Goal: Task Accomplishment & Management: Complete application form

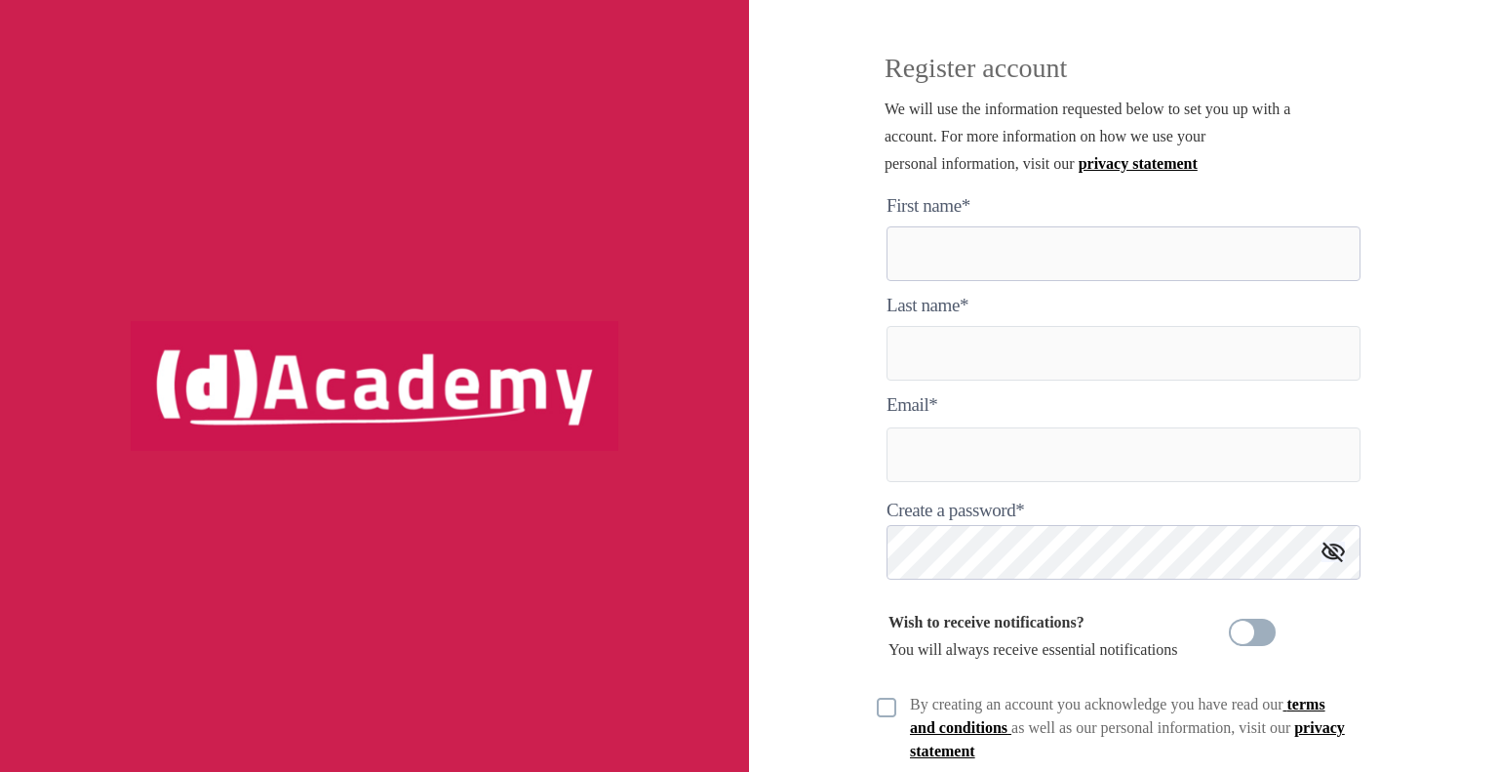
click at [975, 254] on here "text" at bounding box center [1124, 253] width 474 height 55
type here "*******"
type input "****"
type input "**********"
click at [1308, 547] on span at bounding box center [1311, 552] width 16 height 16
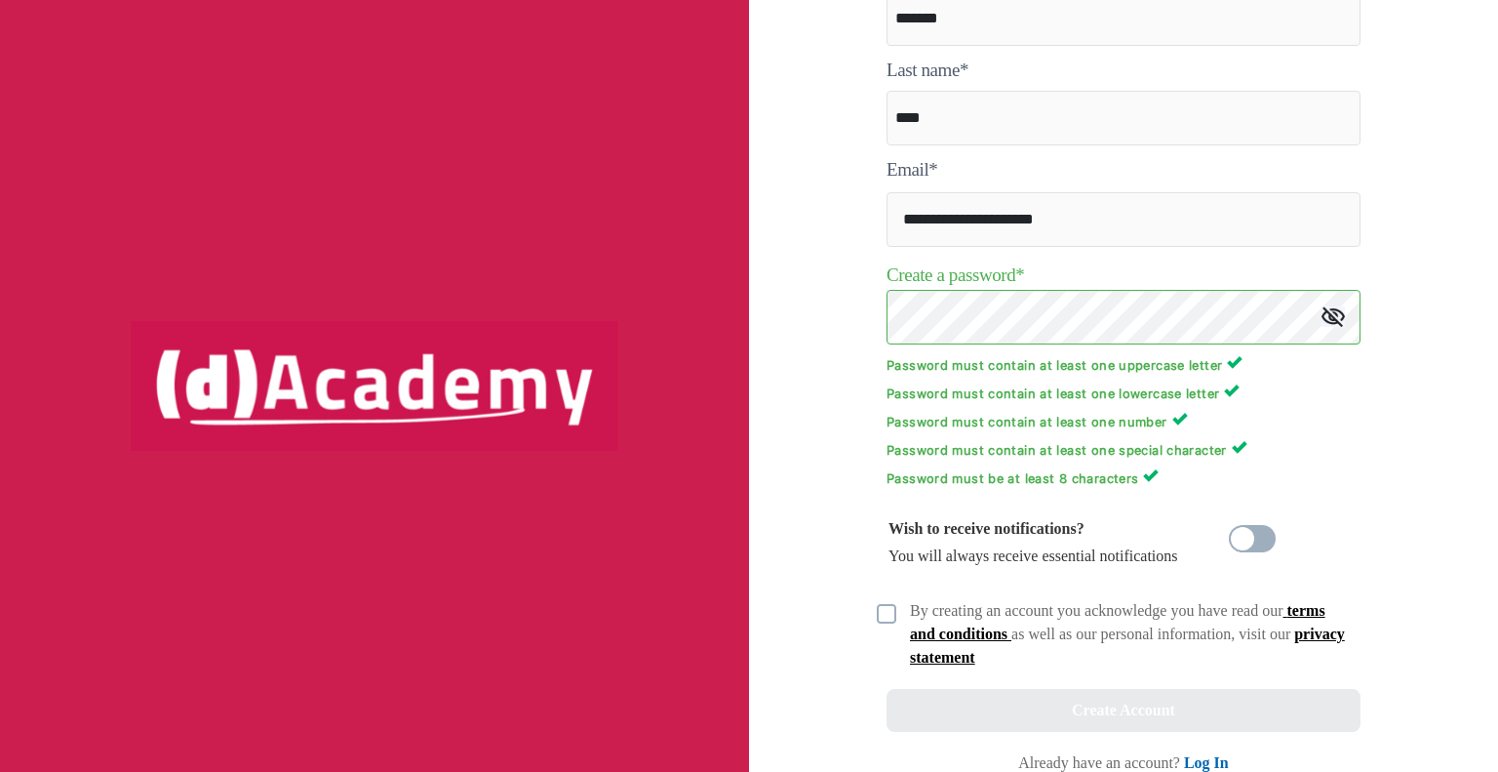
scroll to position [258, 0]
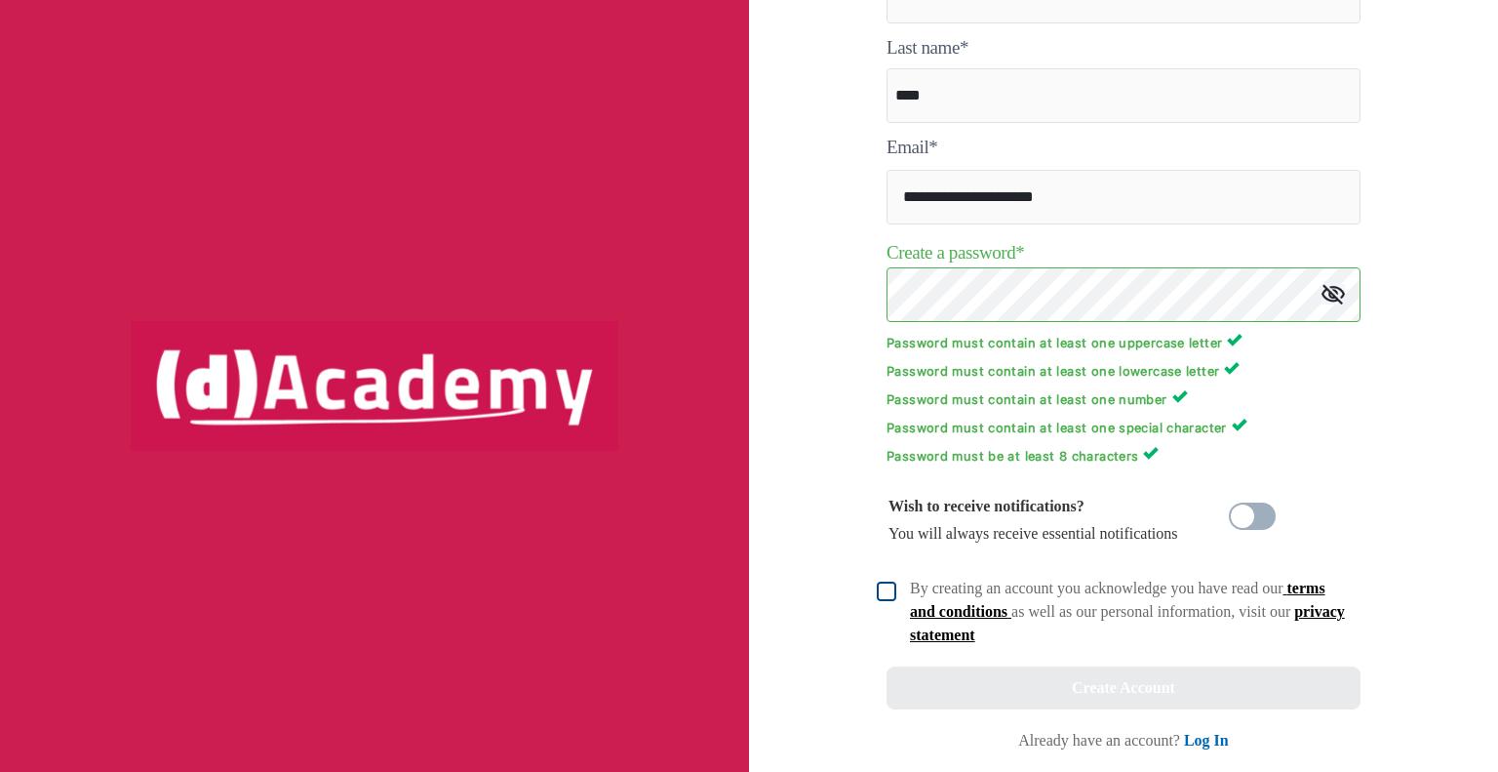
click at [884, 594] on img at bounding box center [887, 591] width 20 height 20
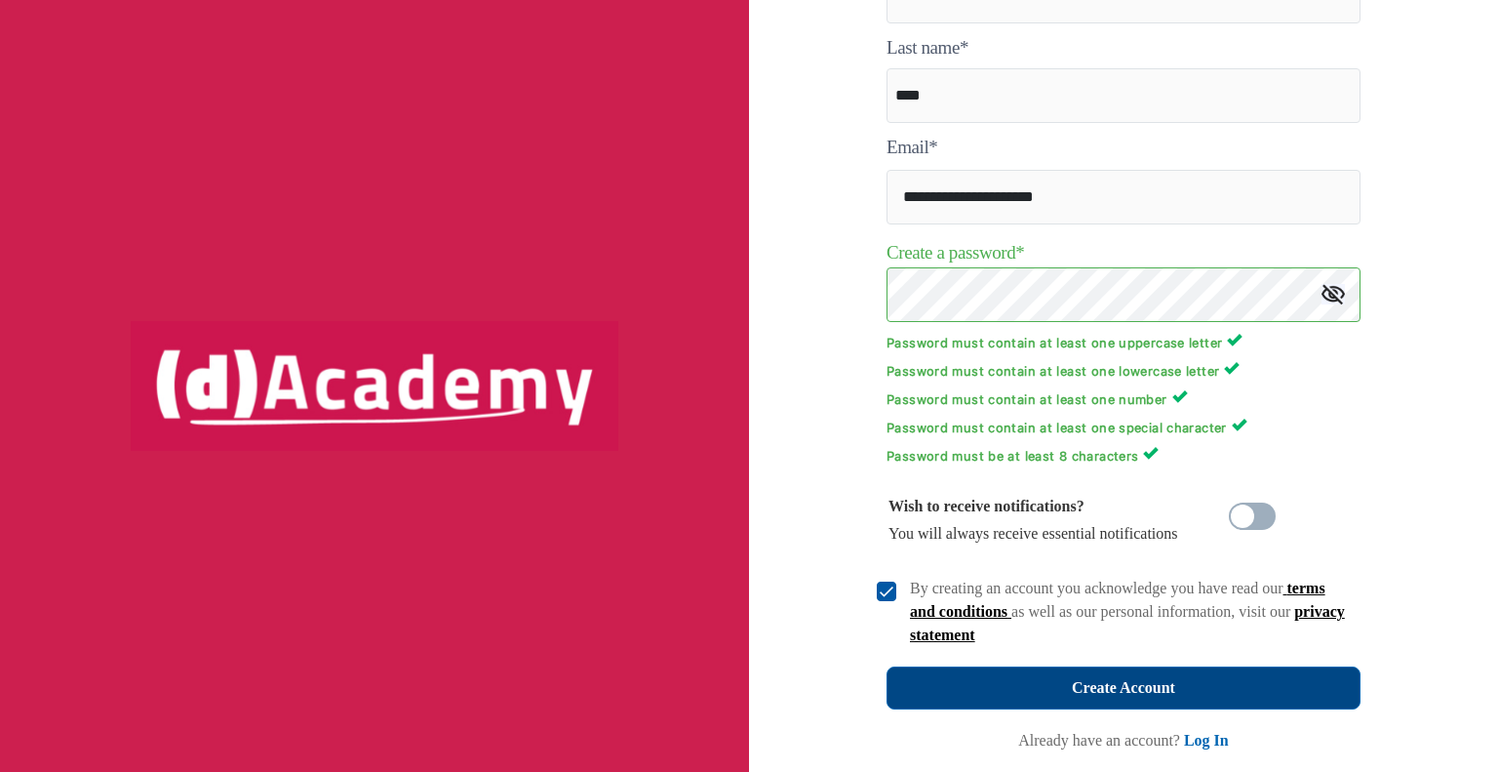
click at [1102, 685] on div "Create Account" at bounding box center [1123, 687] width 103 height 27
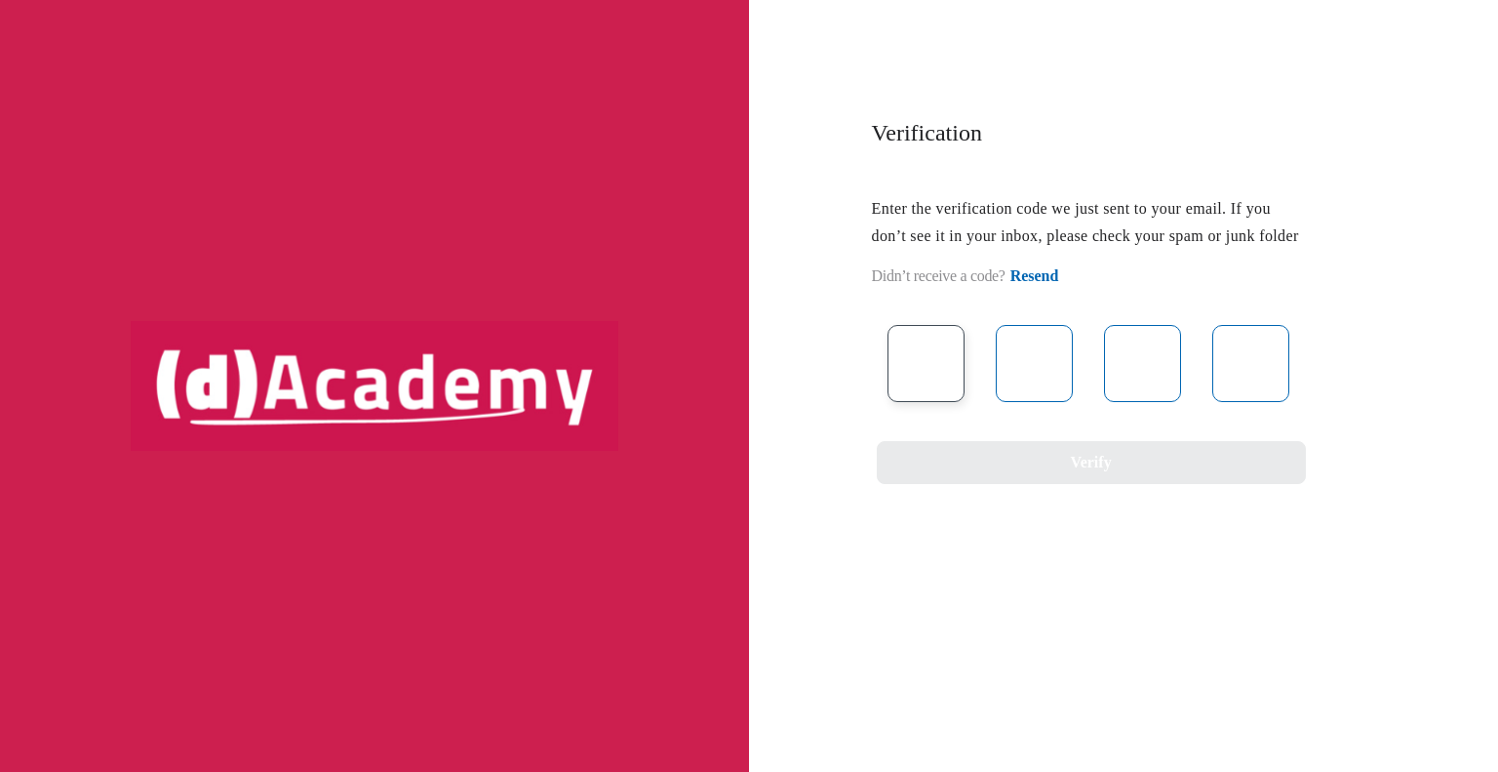
click at [927, 393] on input "text" at bounding box center [926, 363] width 77 height 77
type input "*"
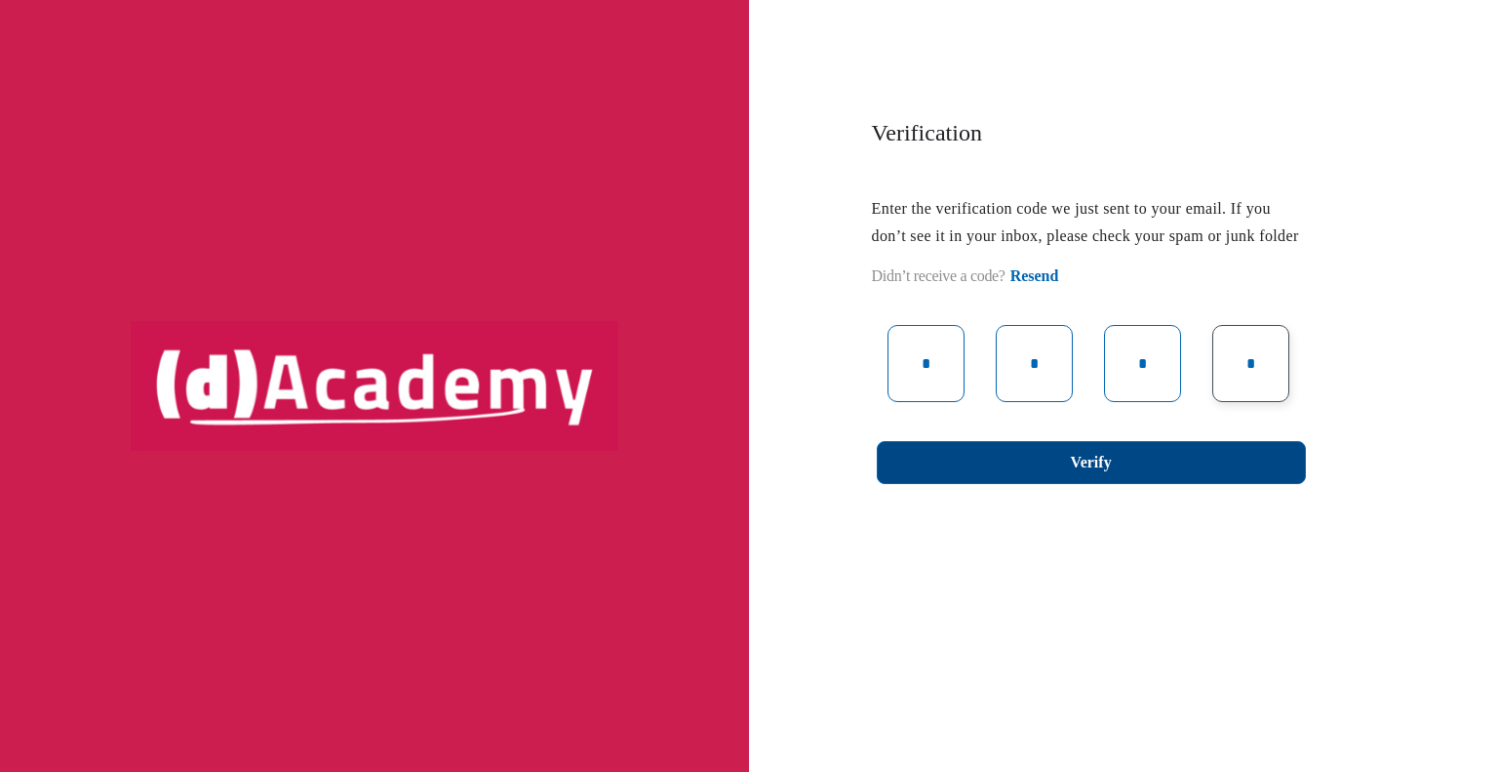
type input "*"
click at [1059, 484] on button "Verify" at bounding box center [1091, 462] width 429 height 43
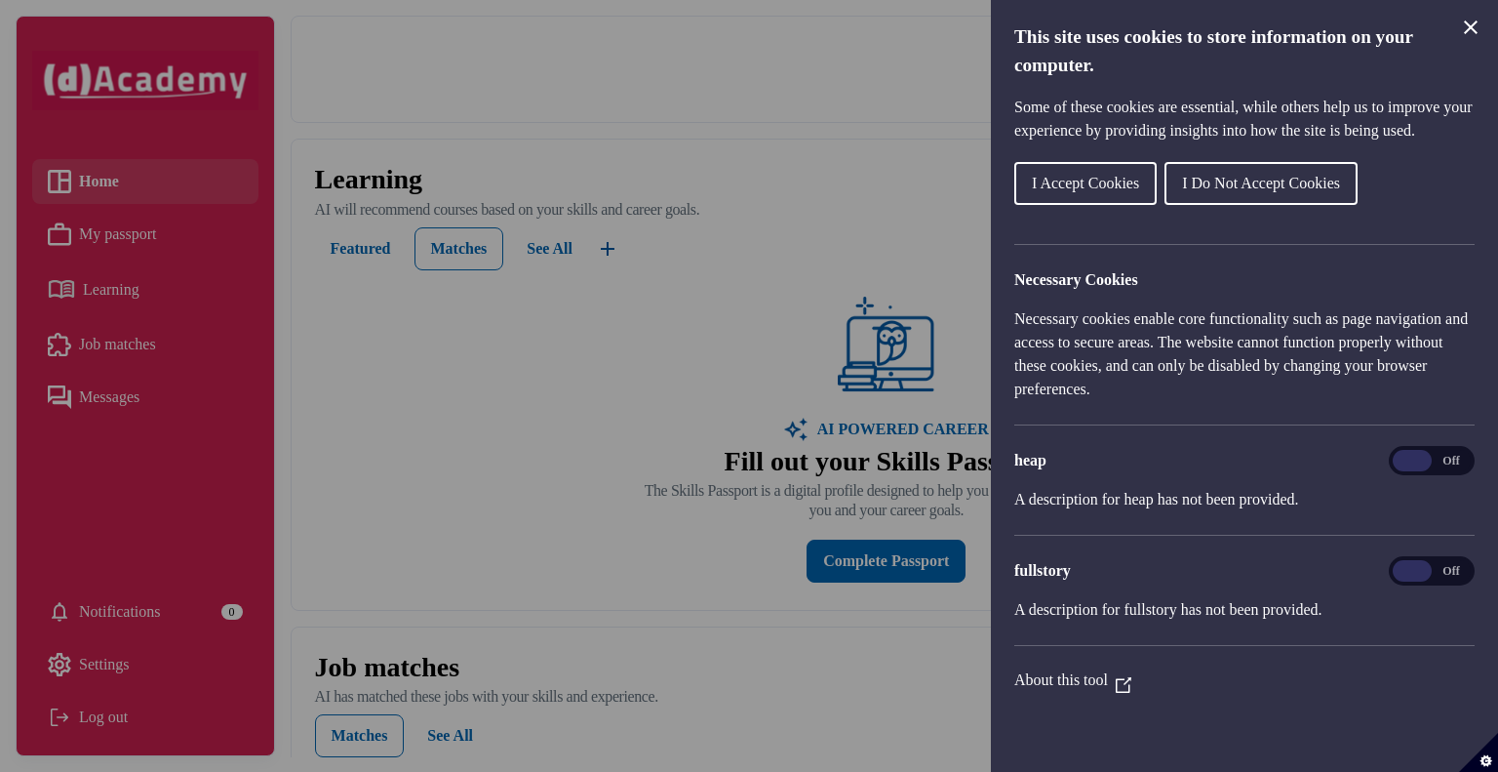
click at [1260, 191] on span "I Do Not Accept Cookies" at bounding box center [1261, 183] width 158 height 17
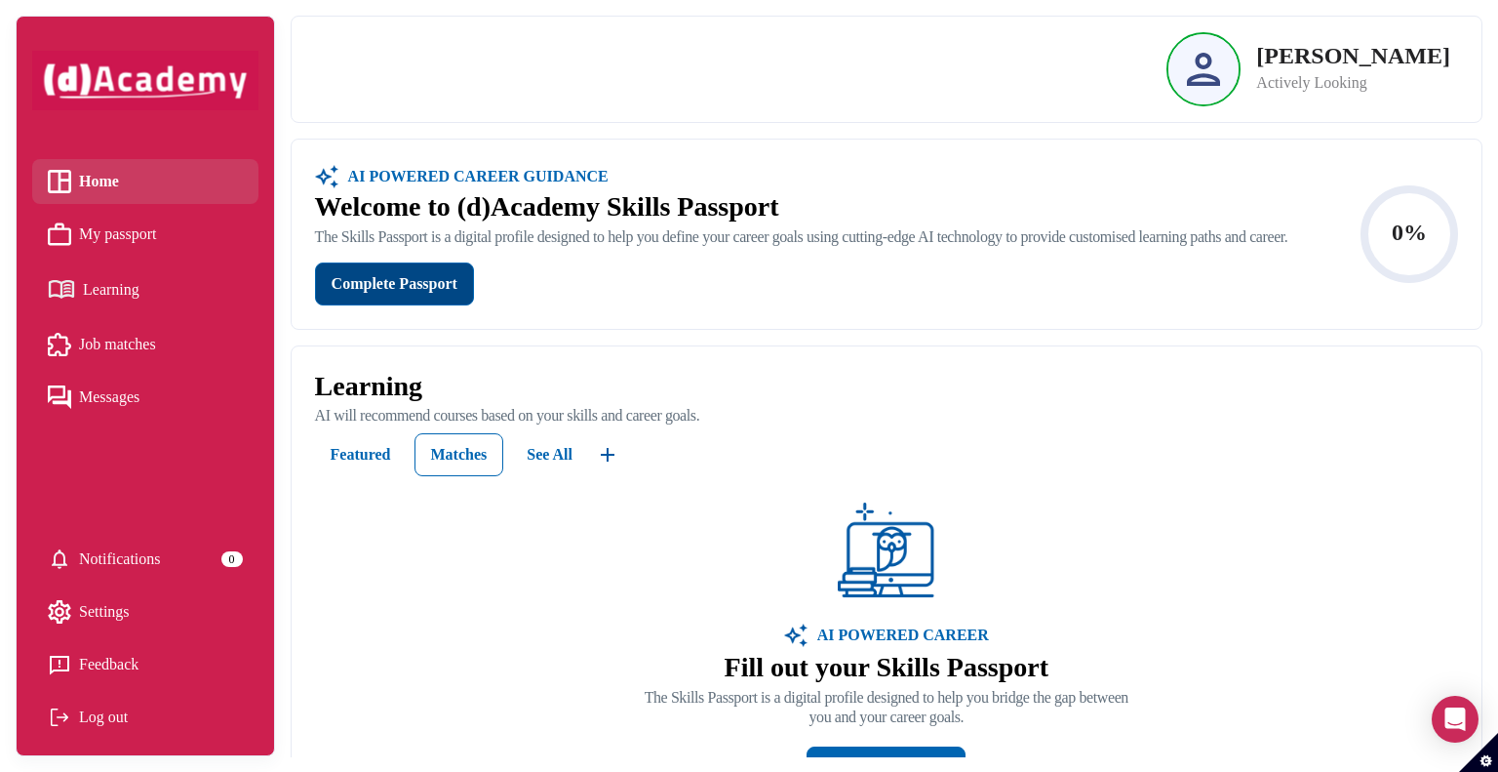
click at [432, 298] on div "Complete Passport" at bounding box center [395, 283] width 126 height 27
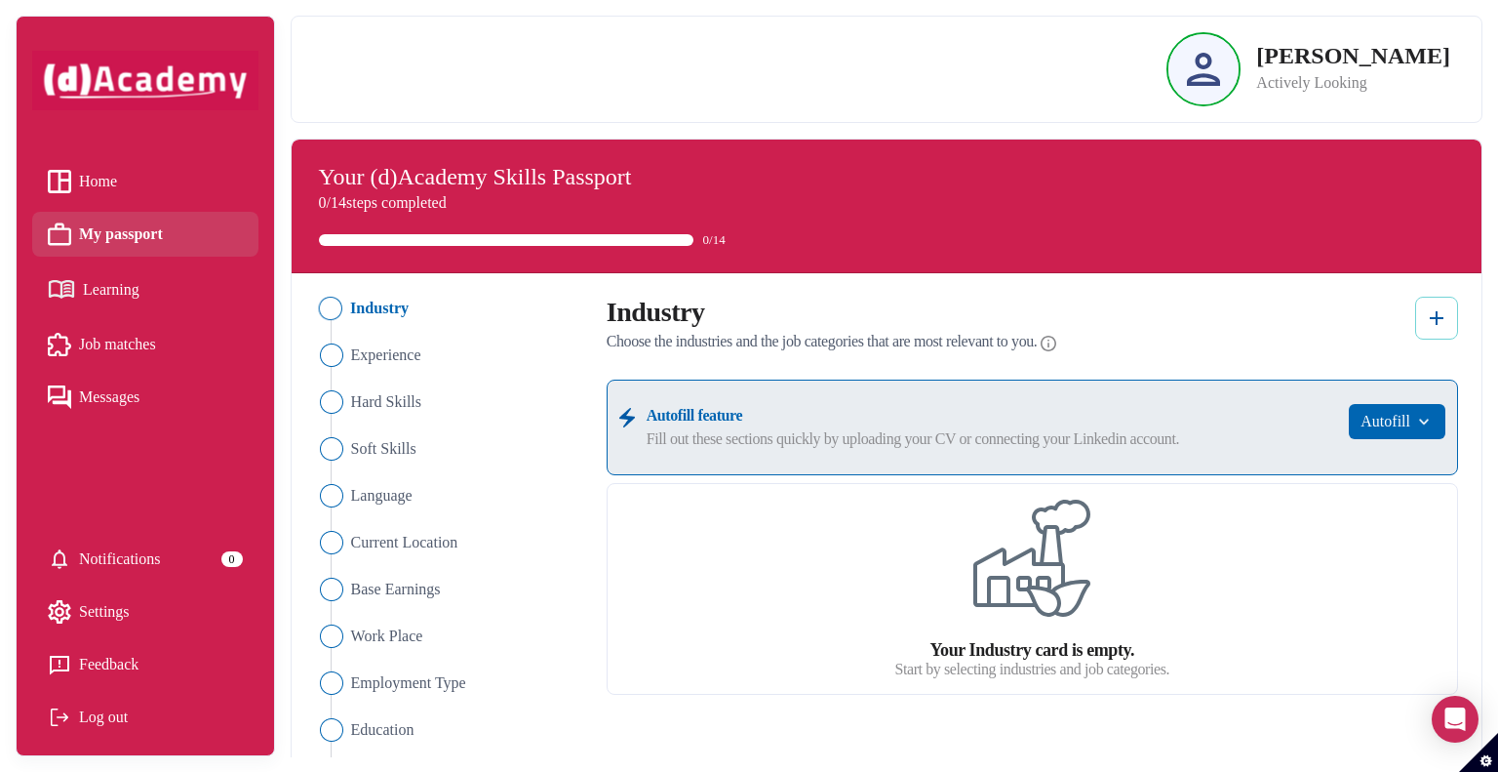
click at [1431, 318] on img at bounding box center [1436, 317] width 23 height 23
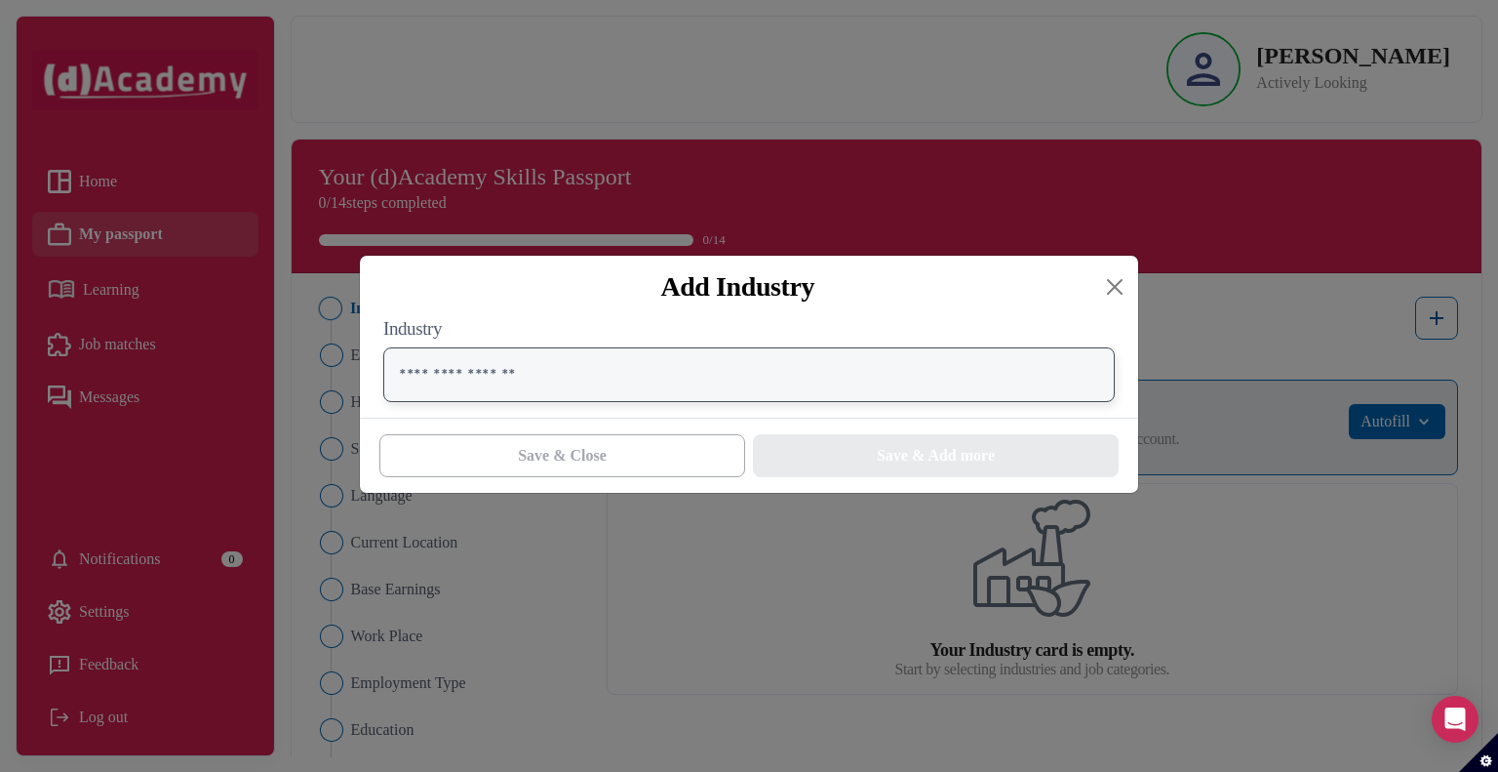
click at [551, 381] on input "text" at bounding box center [749, 374] width 732 height 55
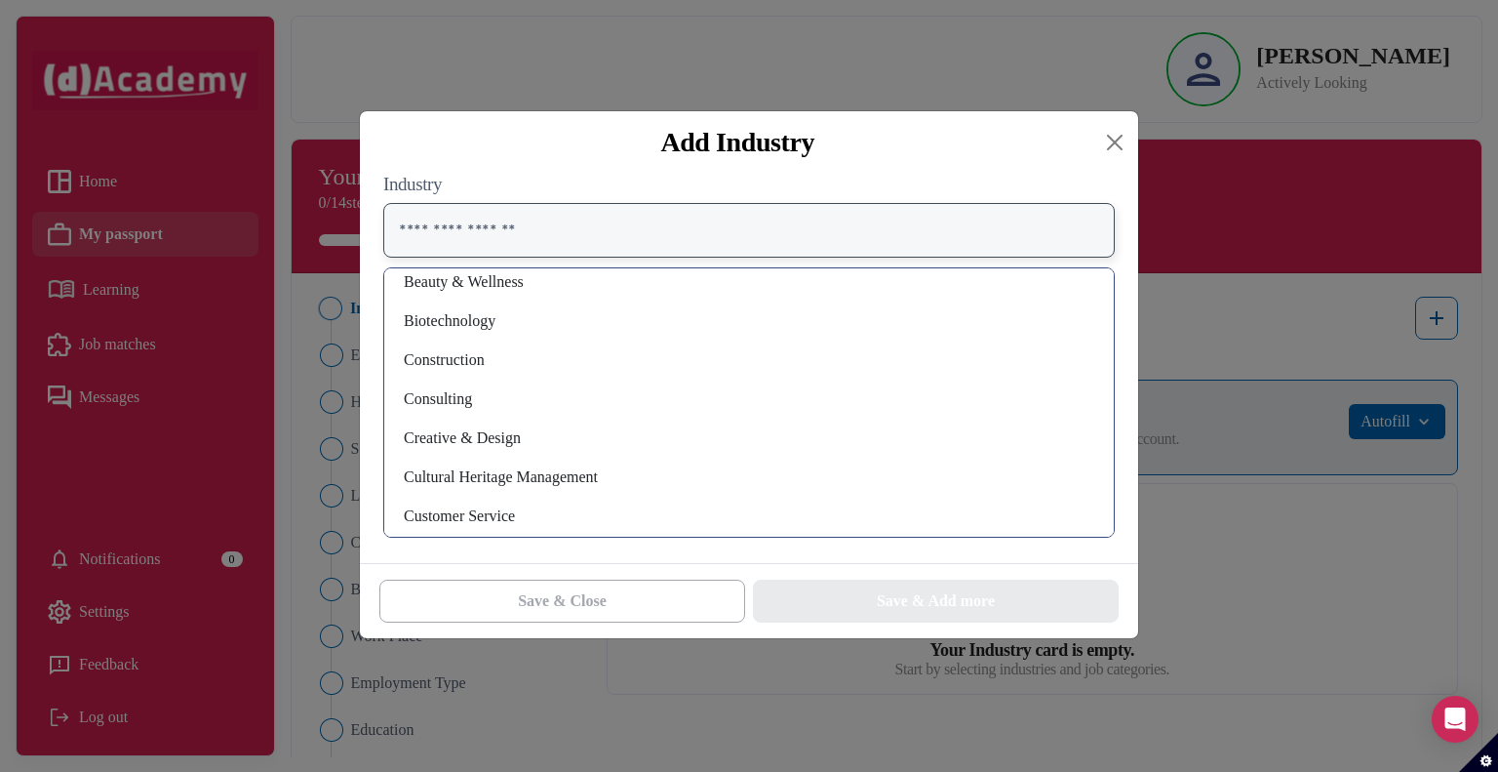
scroll to position [195, 0]
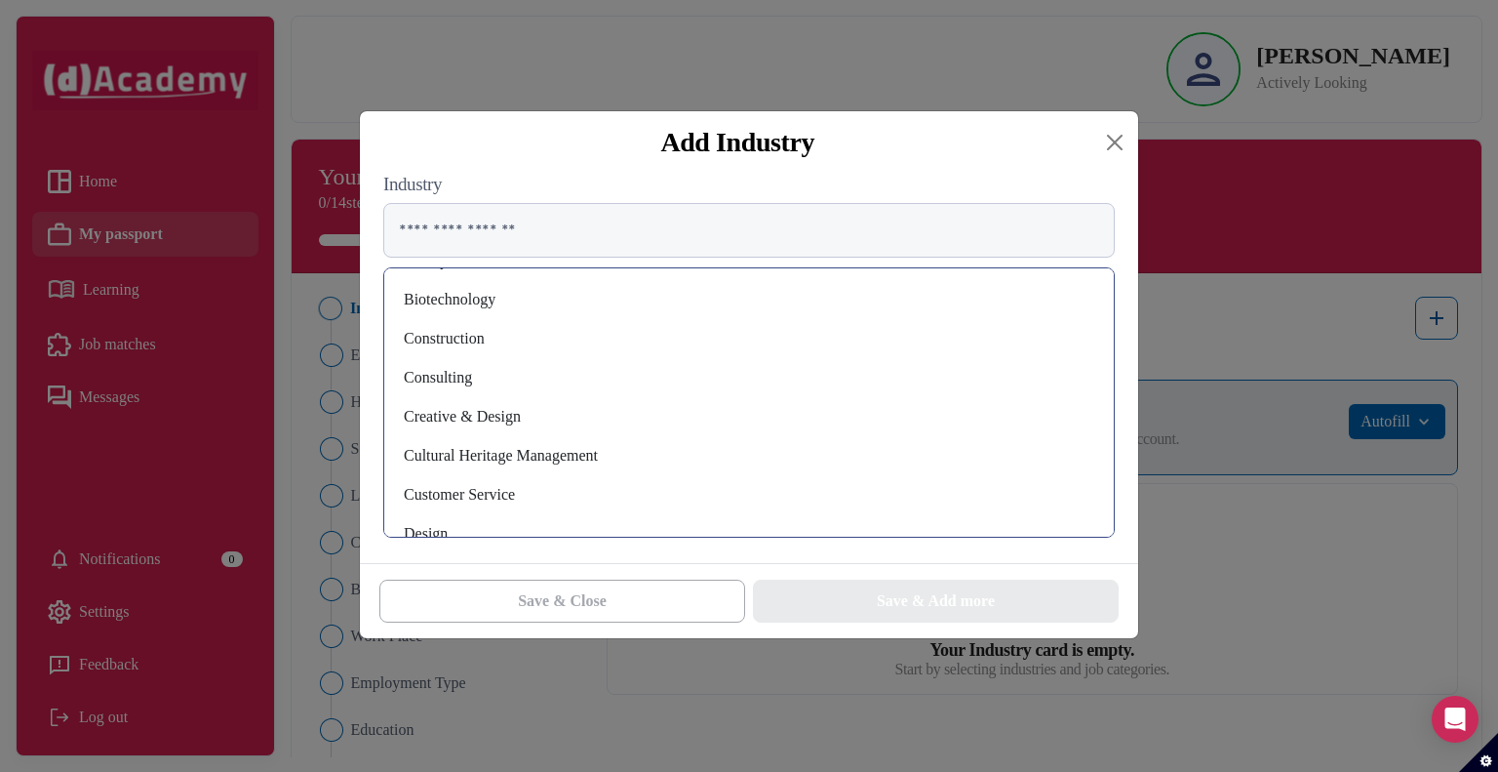
click at [443, 377] on div "Consulting" at bounding box center [749, 377] width 698 height 31
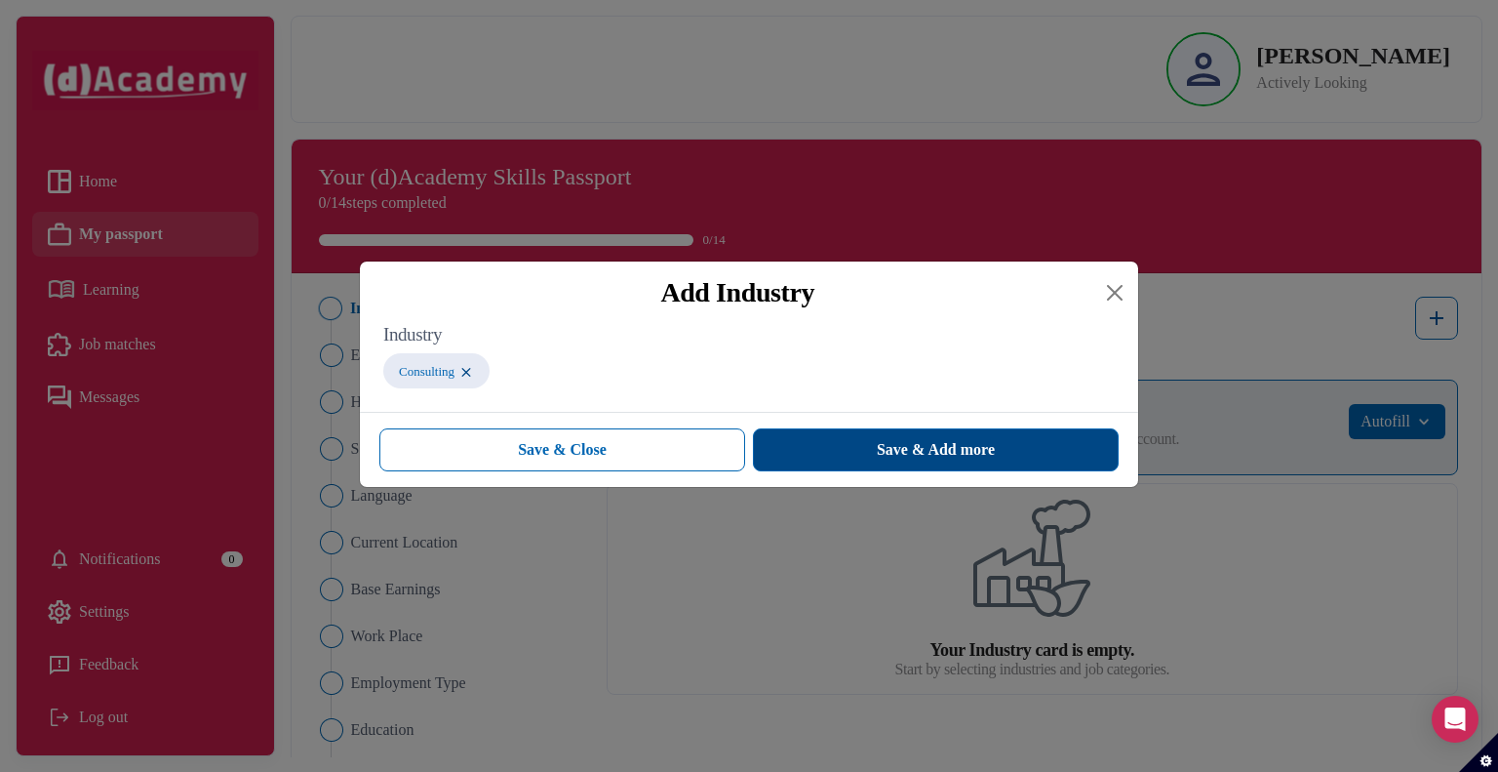
click at [852, 459] on button "Save & Add more" at bounding box center [936, 449] width 366 height 43
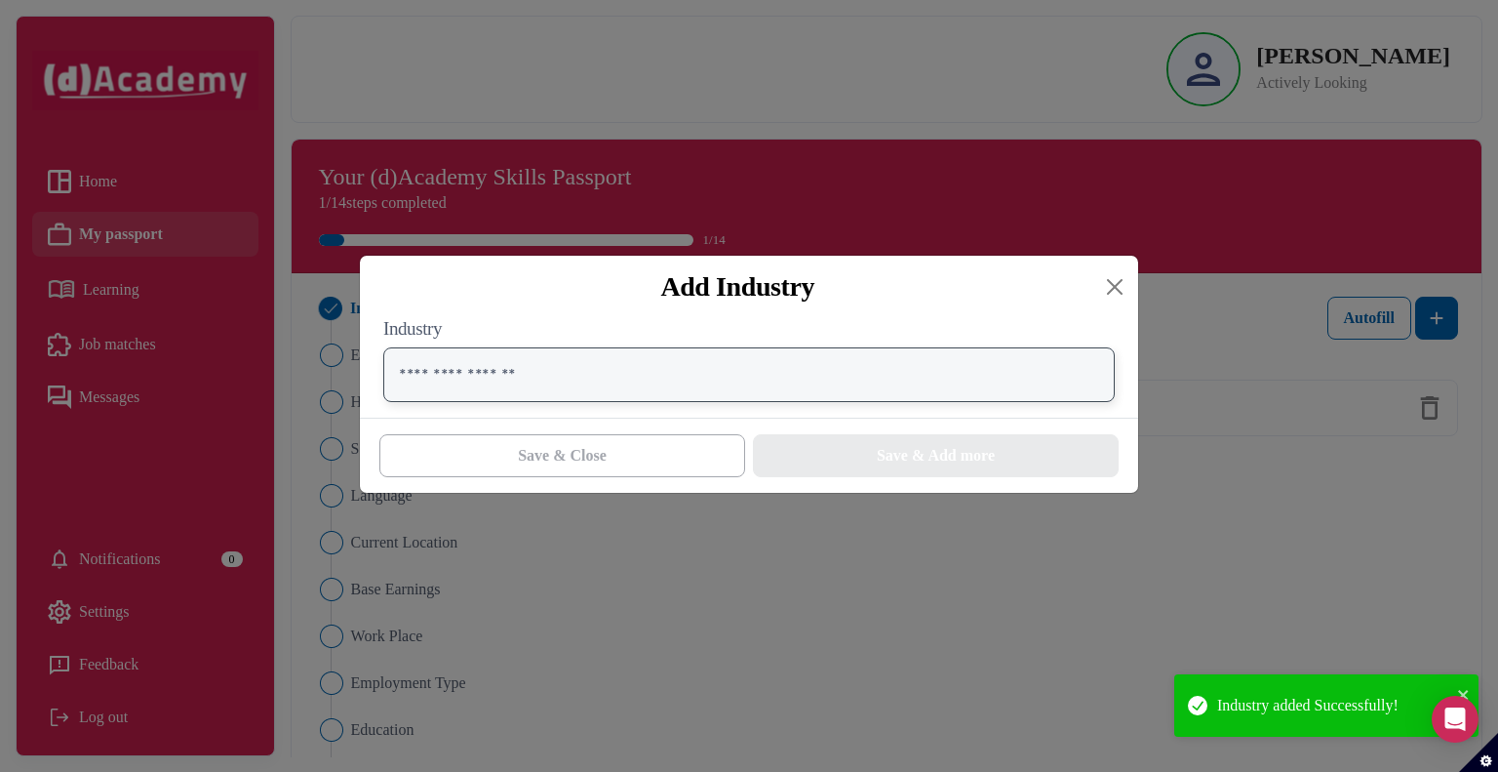
click at [449, 381] on input "text" at bounding box center [749, 374] width 732 height 55
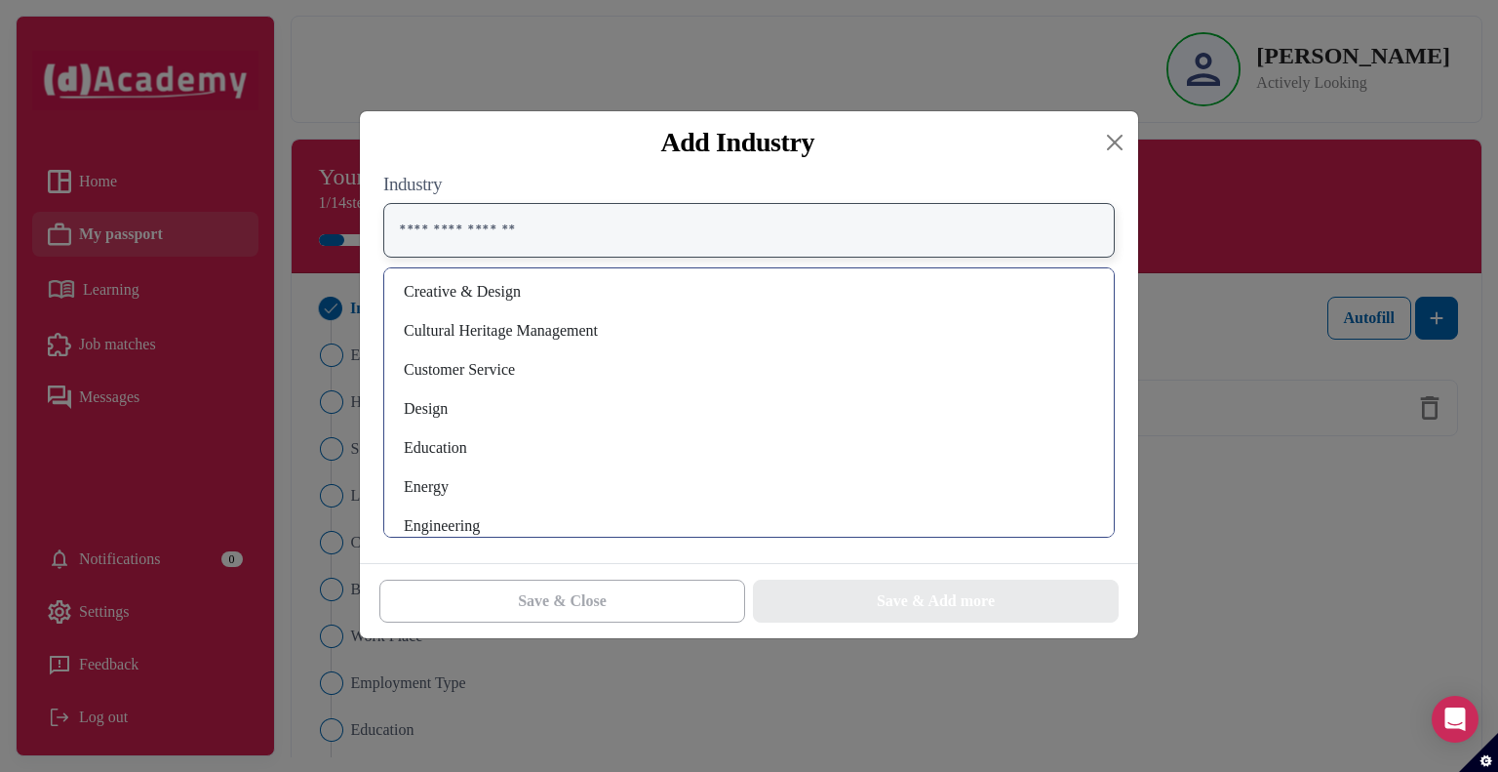
scroll to position [293, 0]
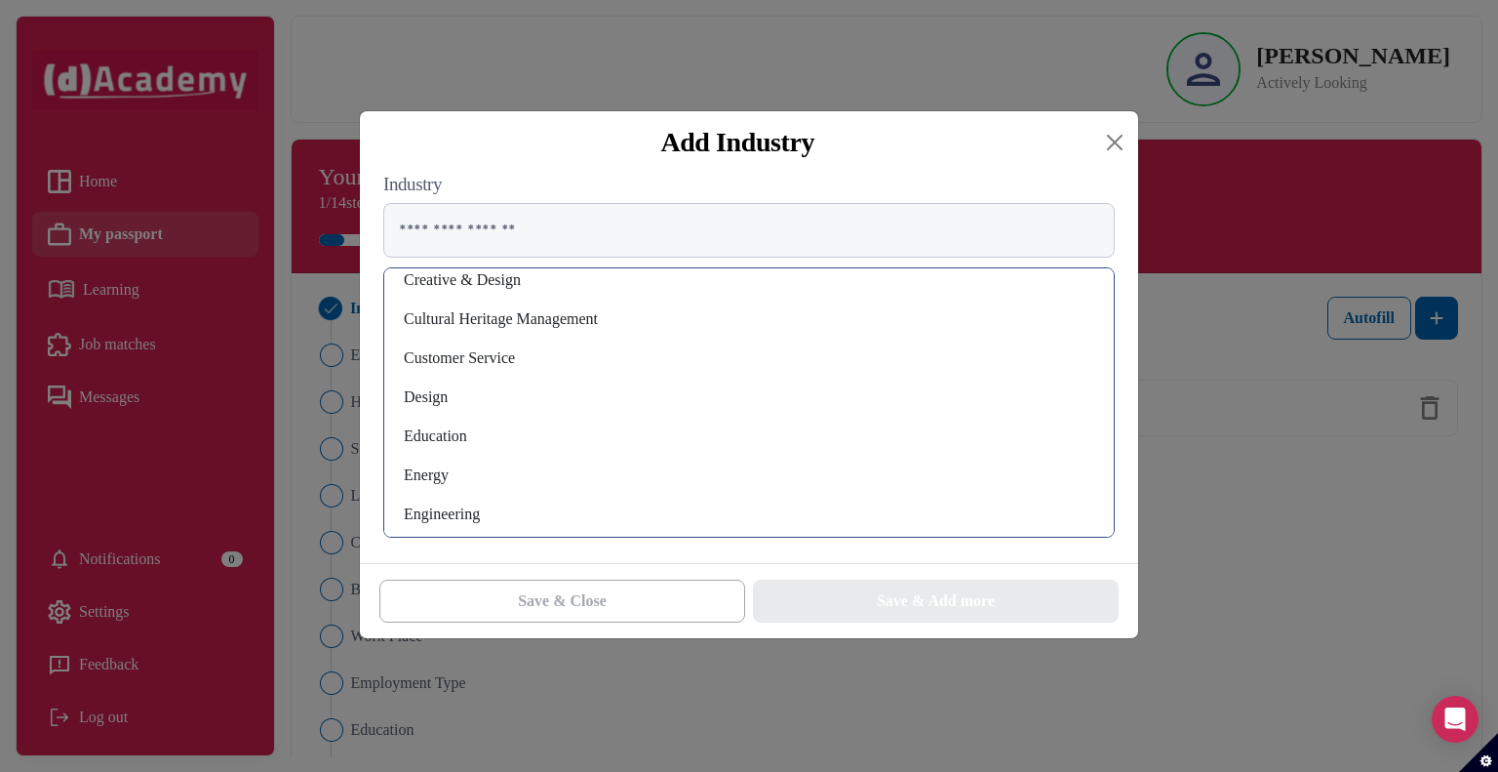
click at [463, 429] on div "Education" at bounding box center [749, 435] width 698 height 31
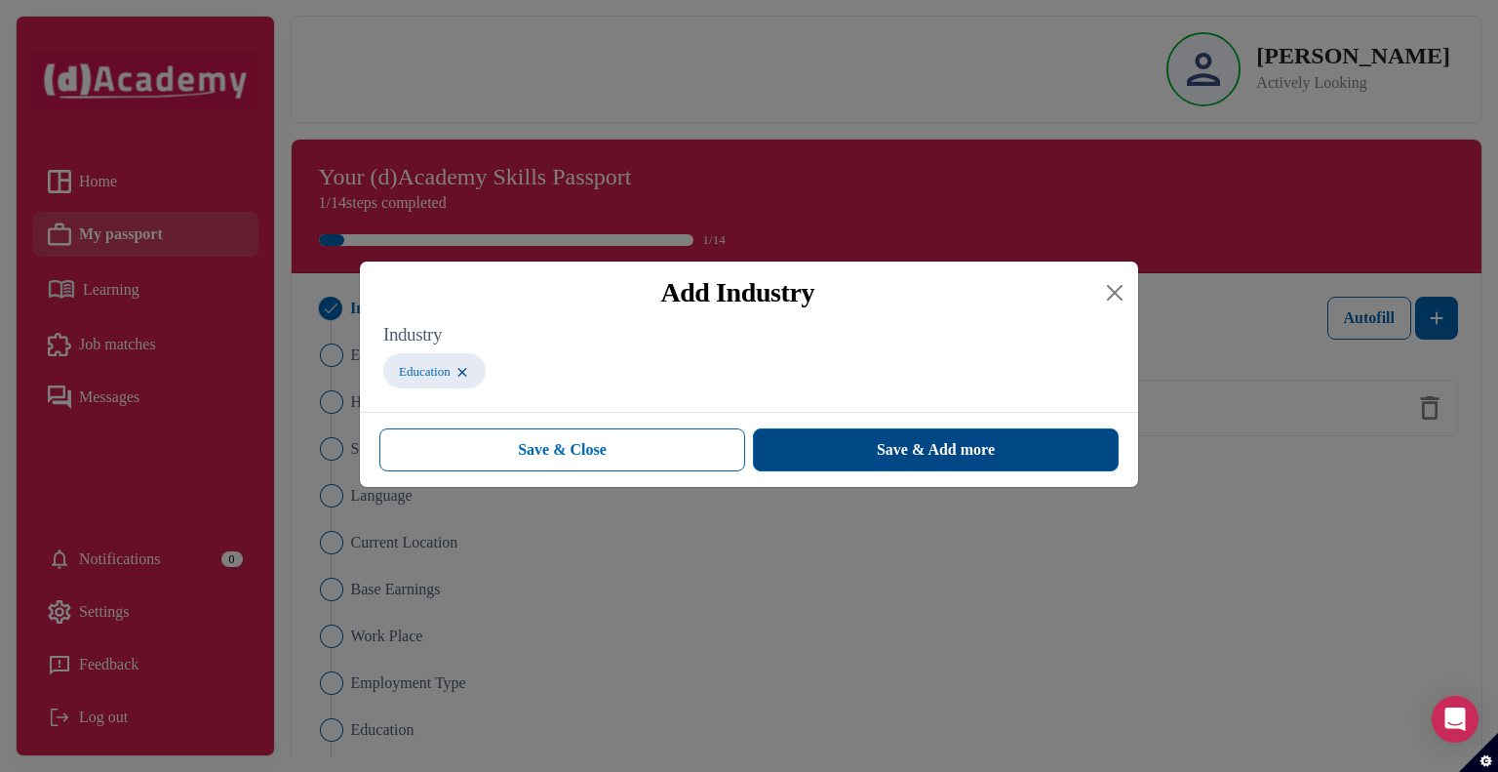
click at [964, 461] on span "Save & Add more" at bounding box center [936, 449] width 118 height 23
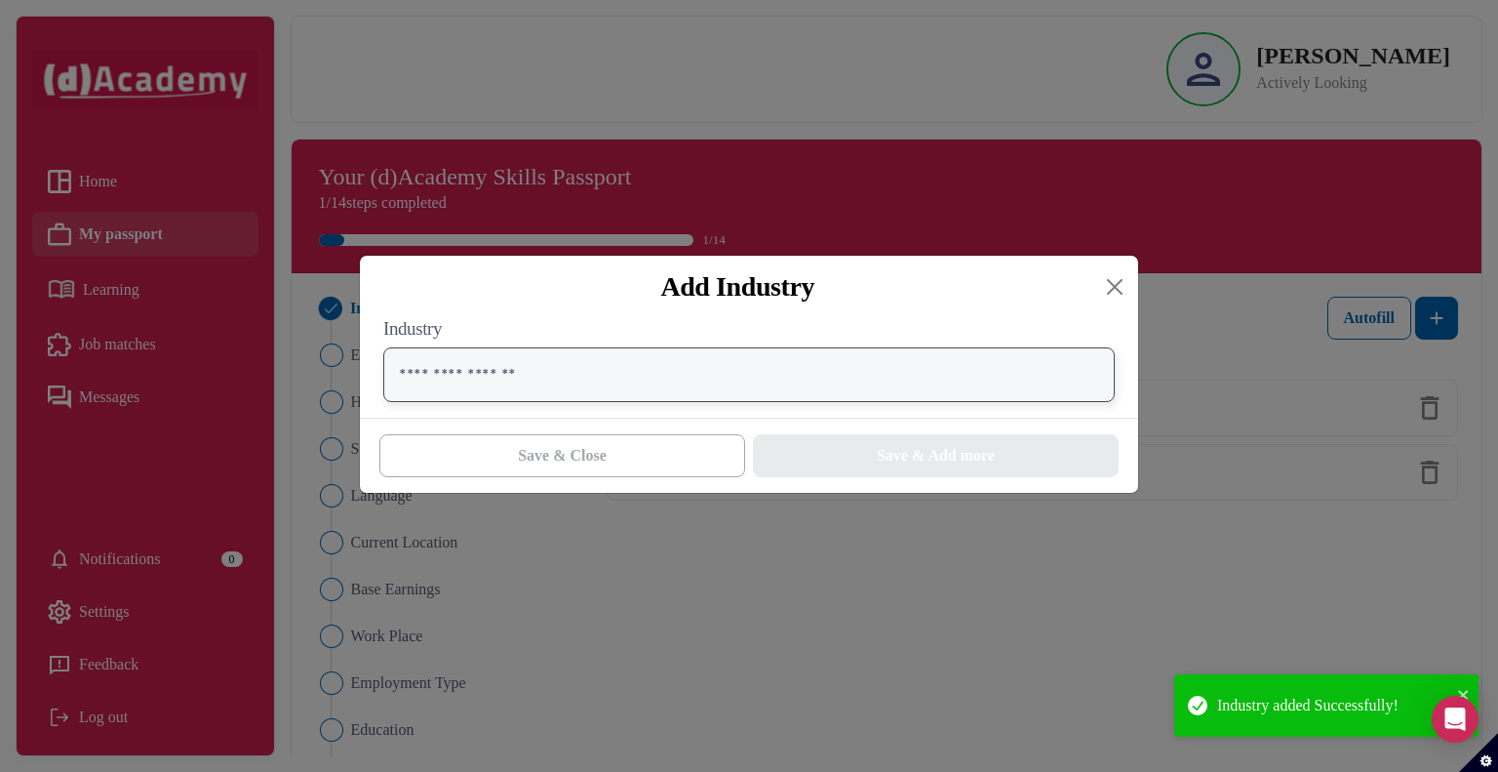
click at [573, 386] on input "text" at bounding box center [749, 374] width 732 height 55
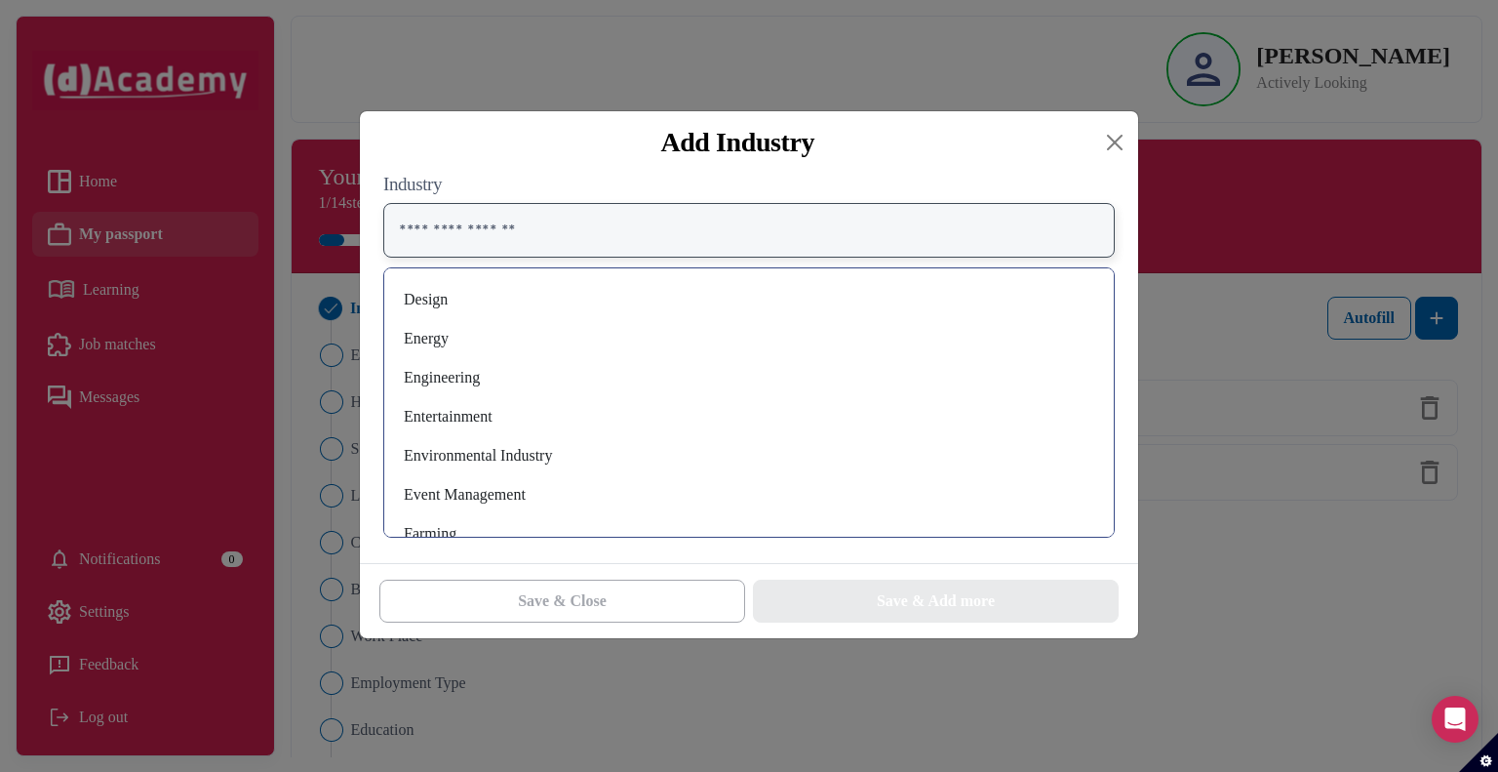
scroll to position [488, 0]
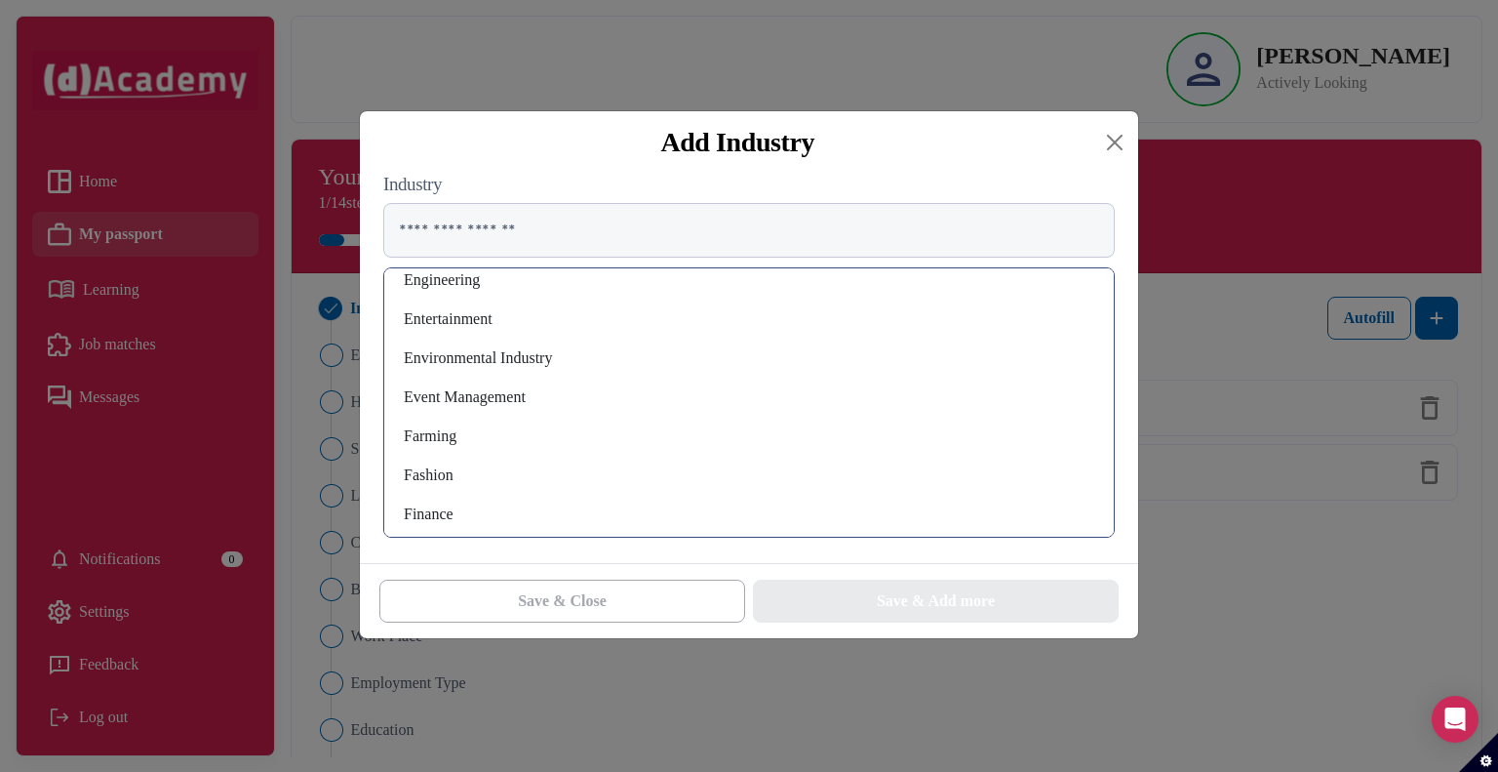
click at [479, 395] on div "Event Management" at bounding box center [749, 396] width 698 height 31
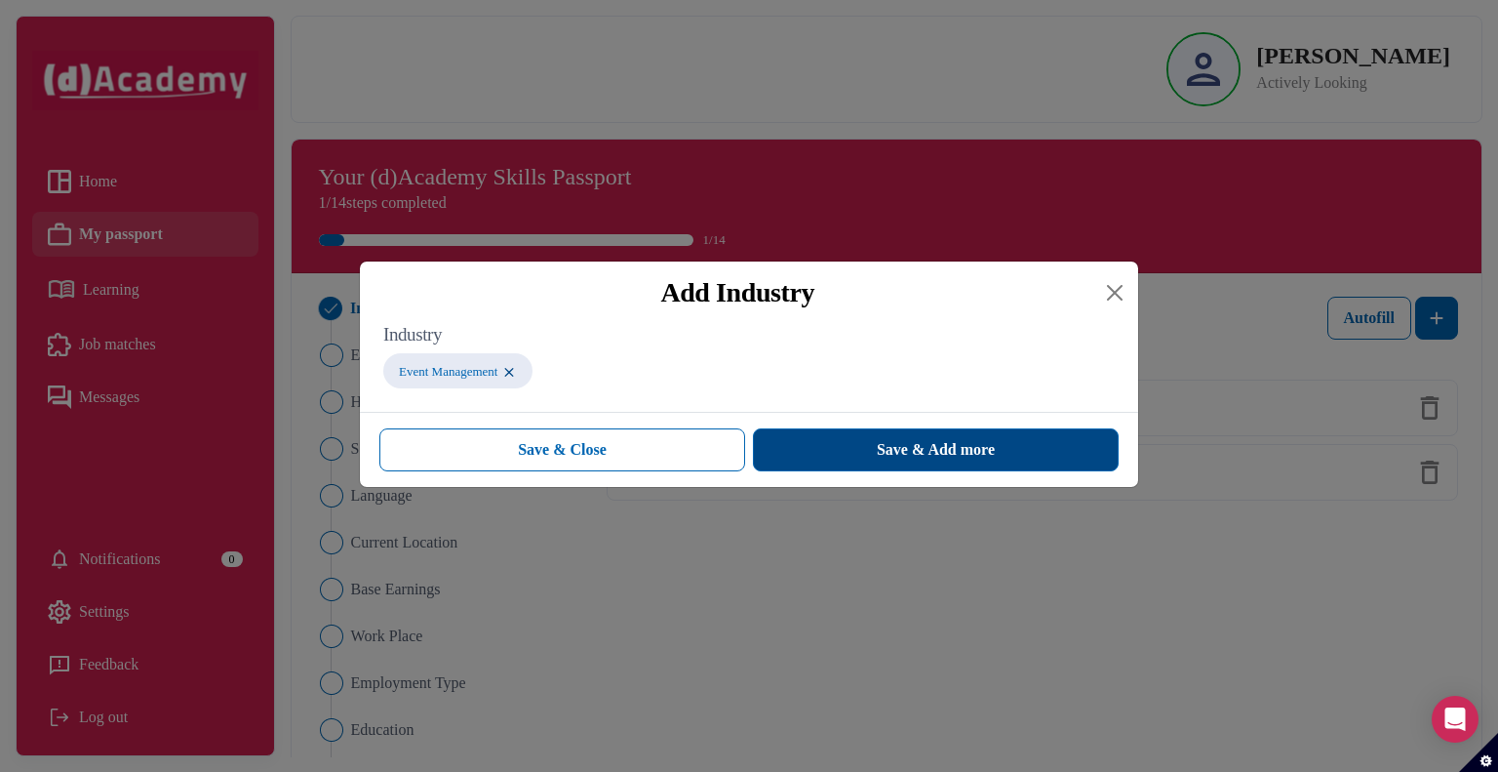
click at [893, 461] on span "Save & Add more" at bounding box center [936, 449] width 118 height 23
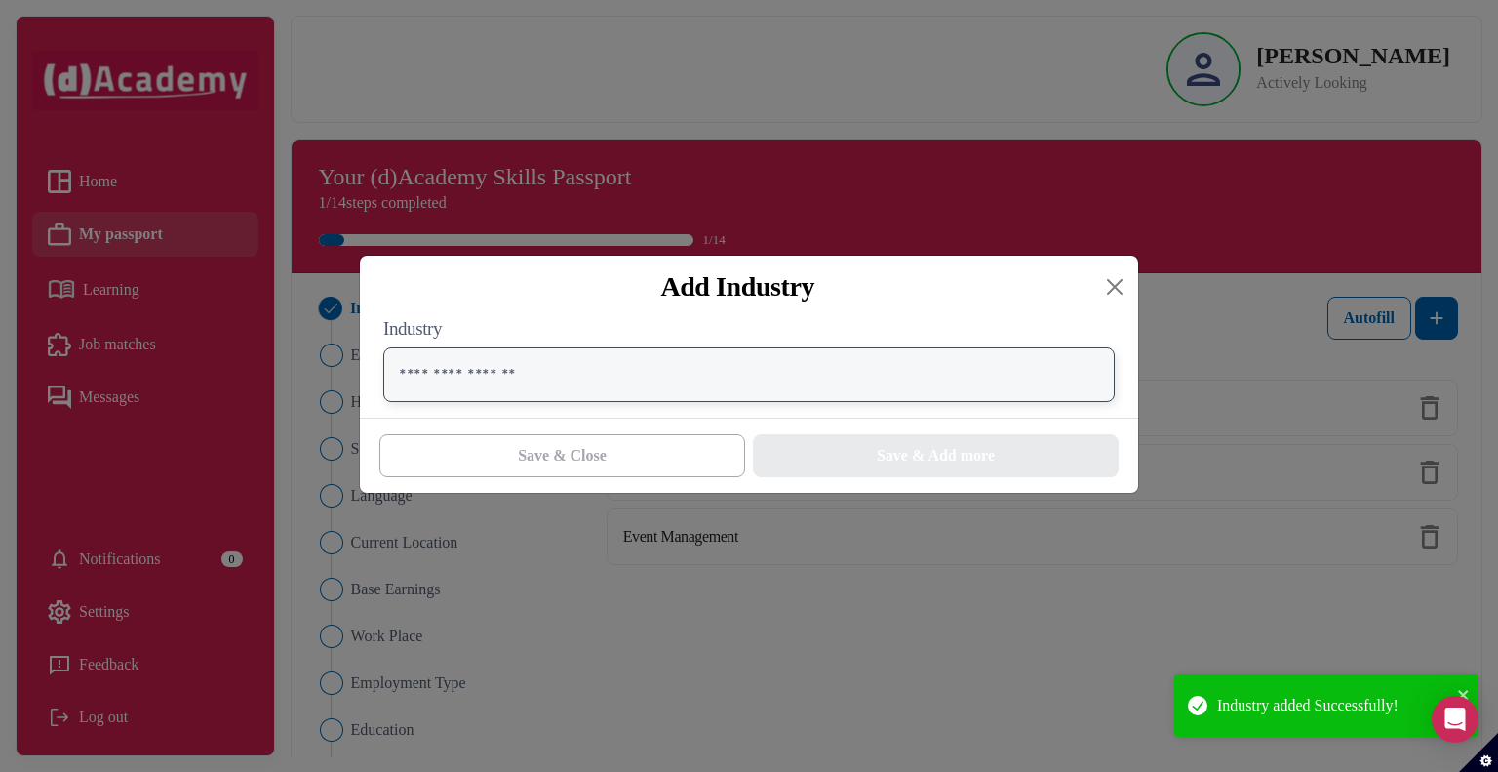
click at [617, 377] on input "text" at bounding box center [749, 374] width 732 height 55
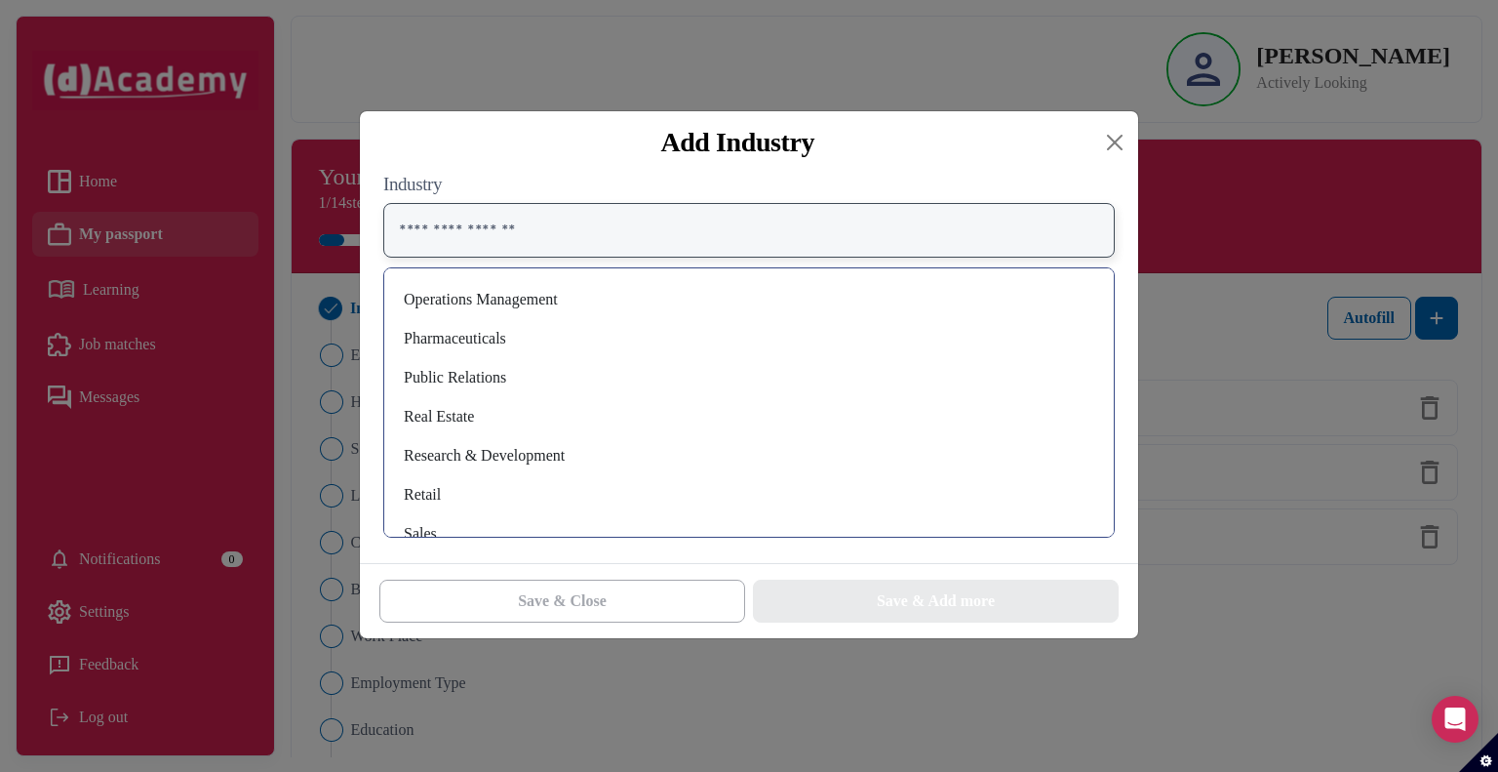
scroll to position [1432, 0]
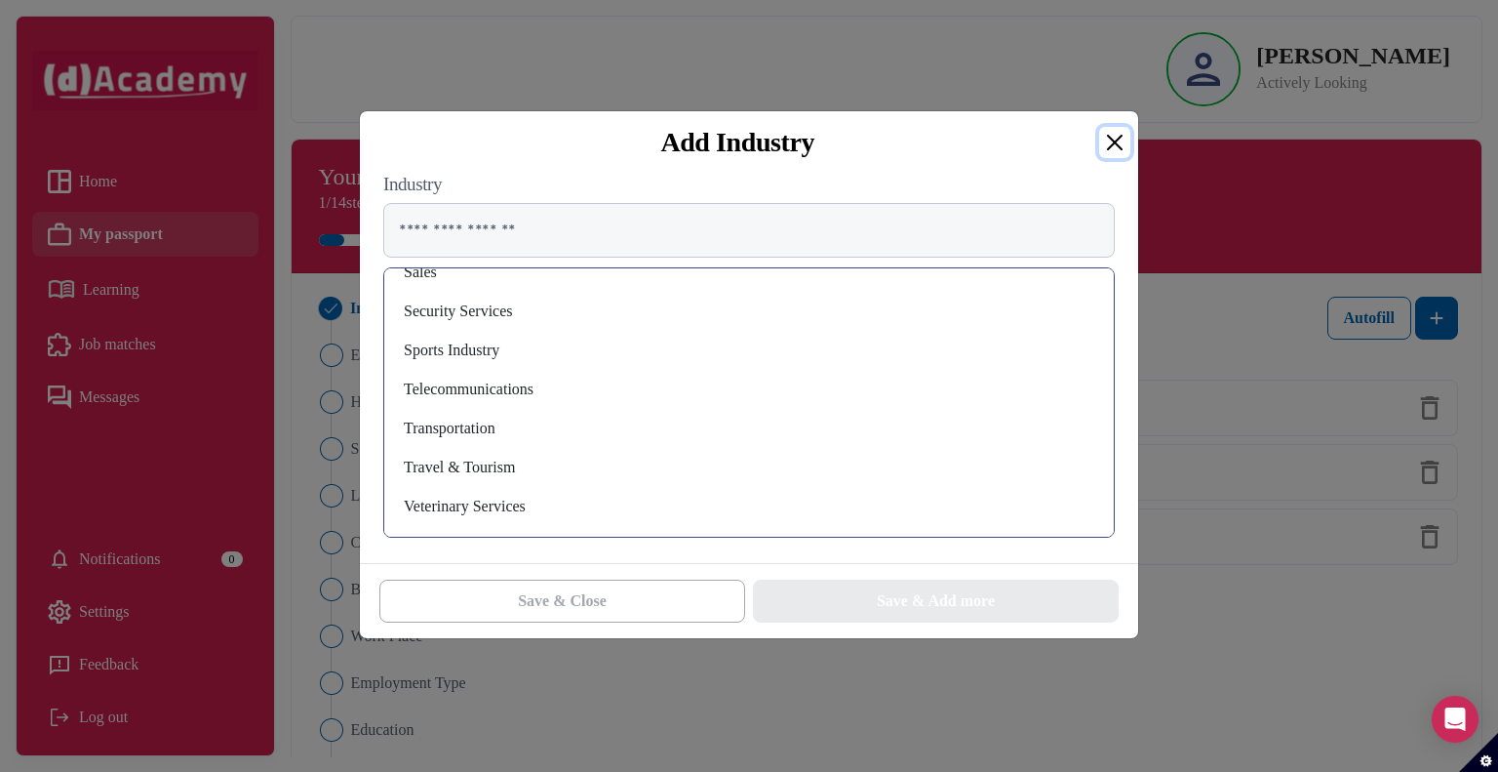
click at [1120, 143] on button "Close" at bounding box center [1114, 142] width 31 height 31
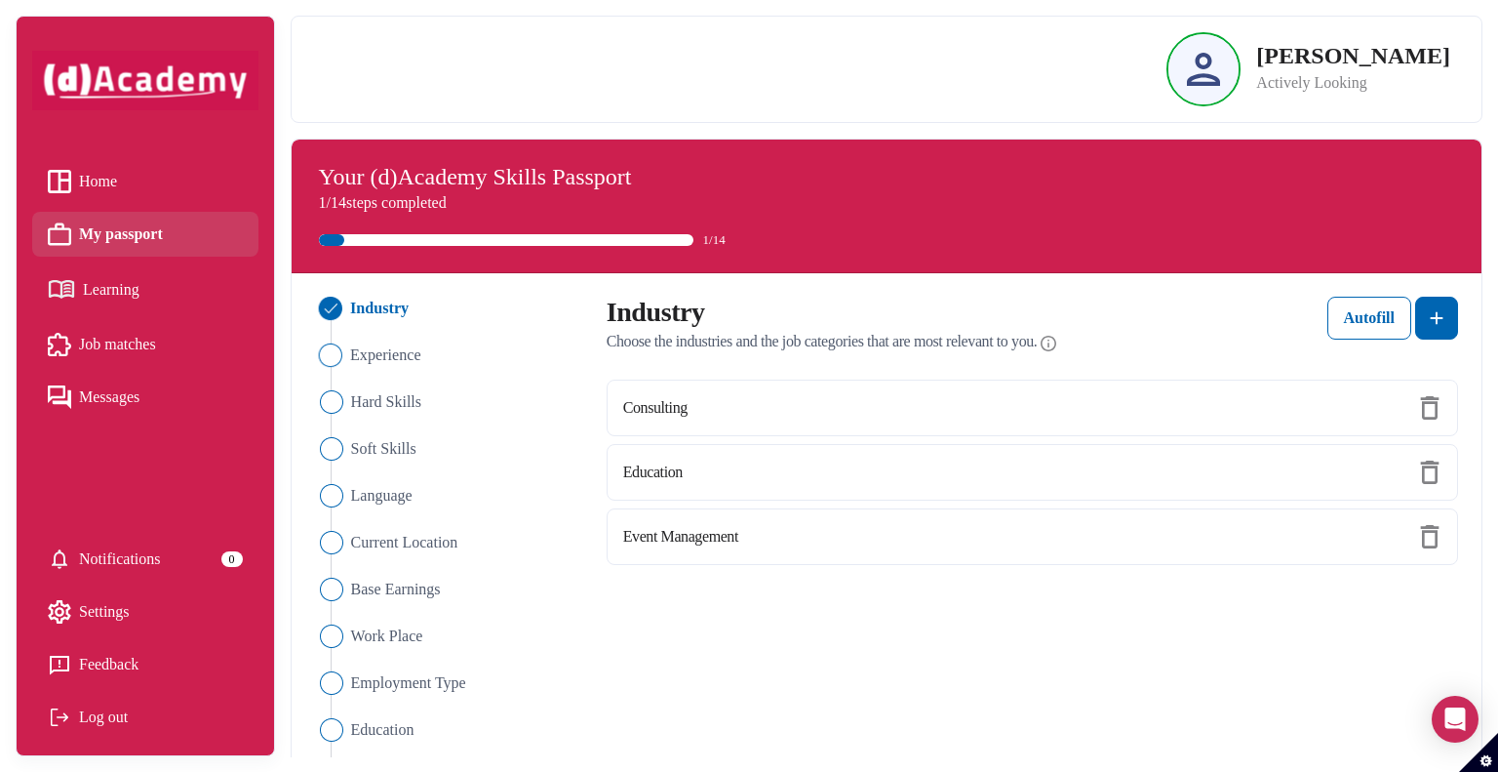
click at [392, 358] on span "Experience" at bounding box center [385, 354] width 71 height 23
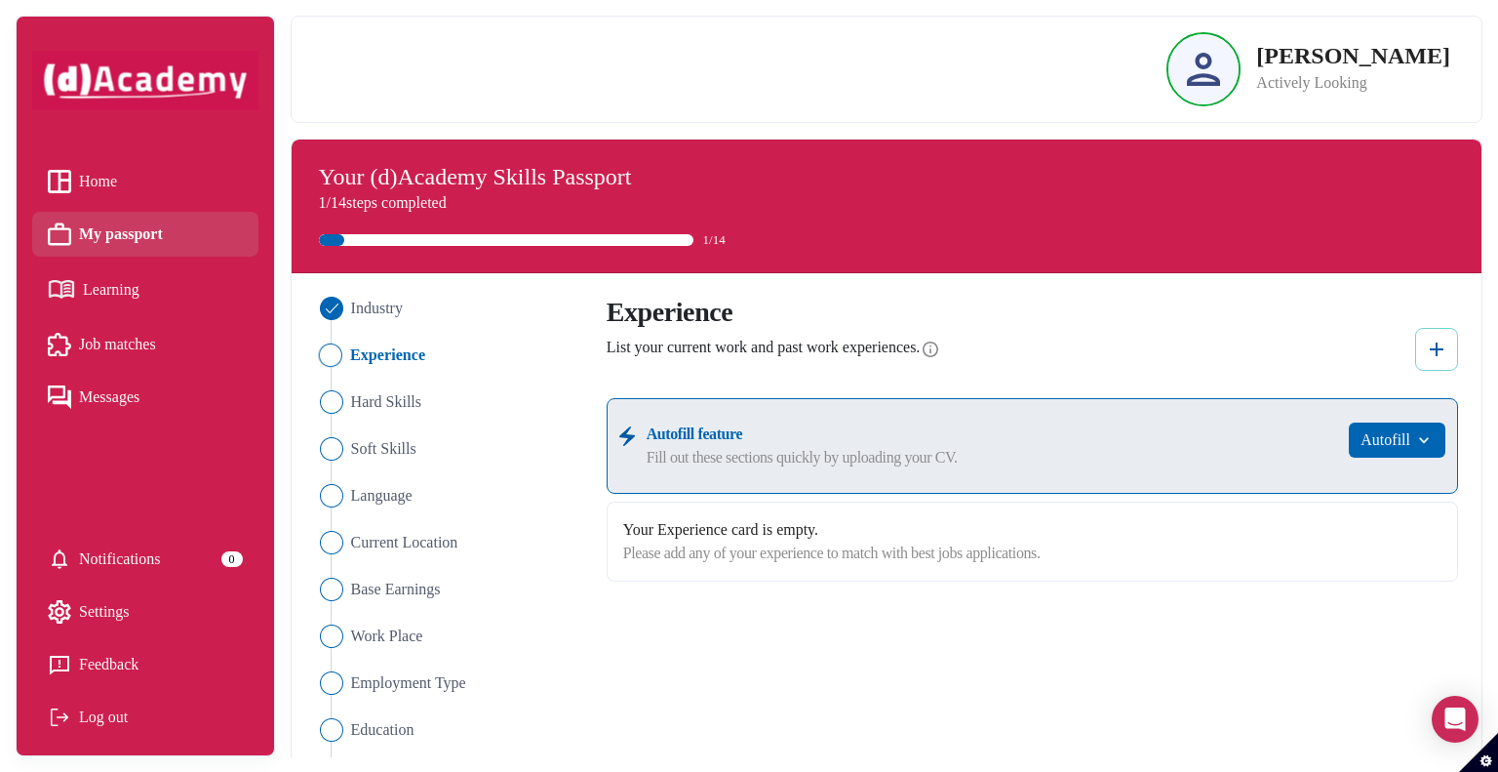
click at [1428, 338] on img at bounding box center [1436, 348] width 23 height 23
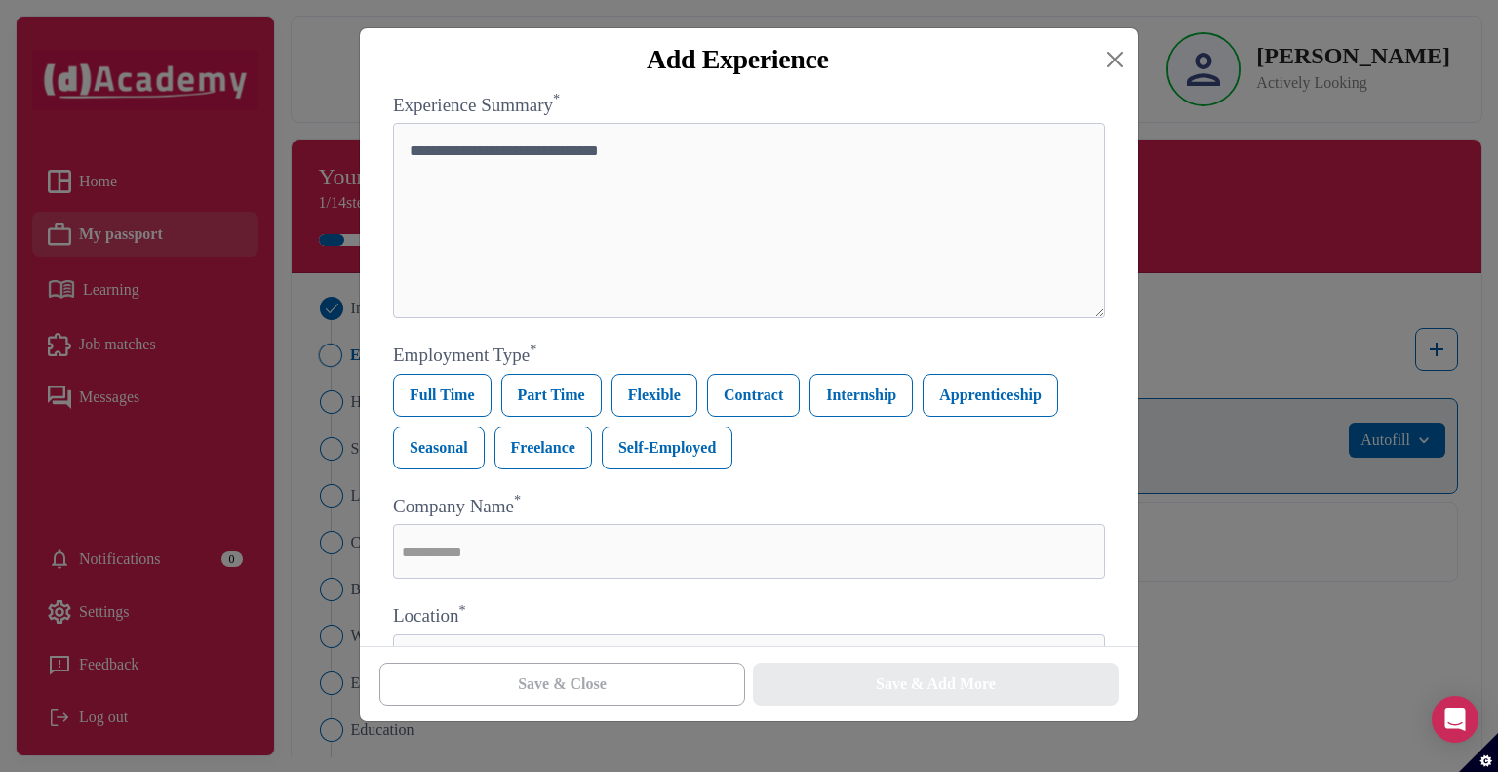
scroll to position [0, 0]
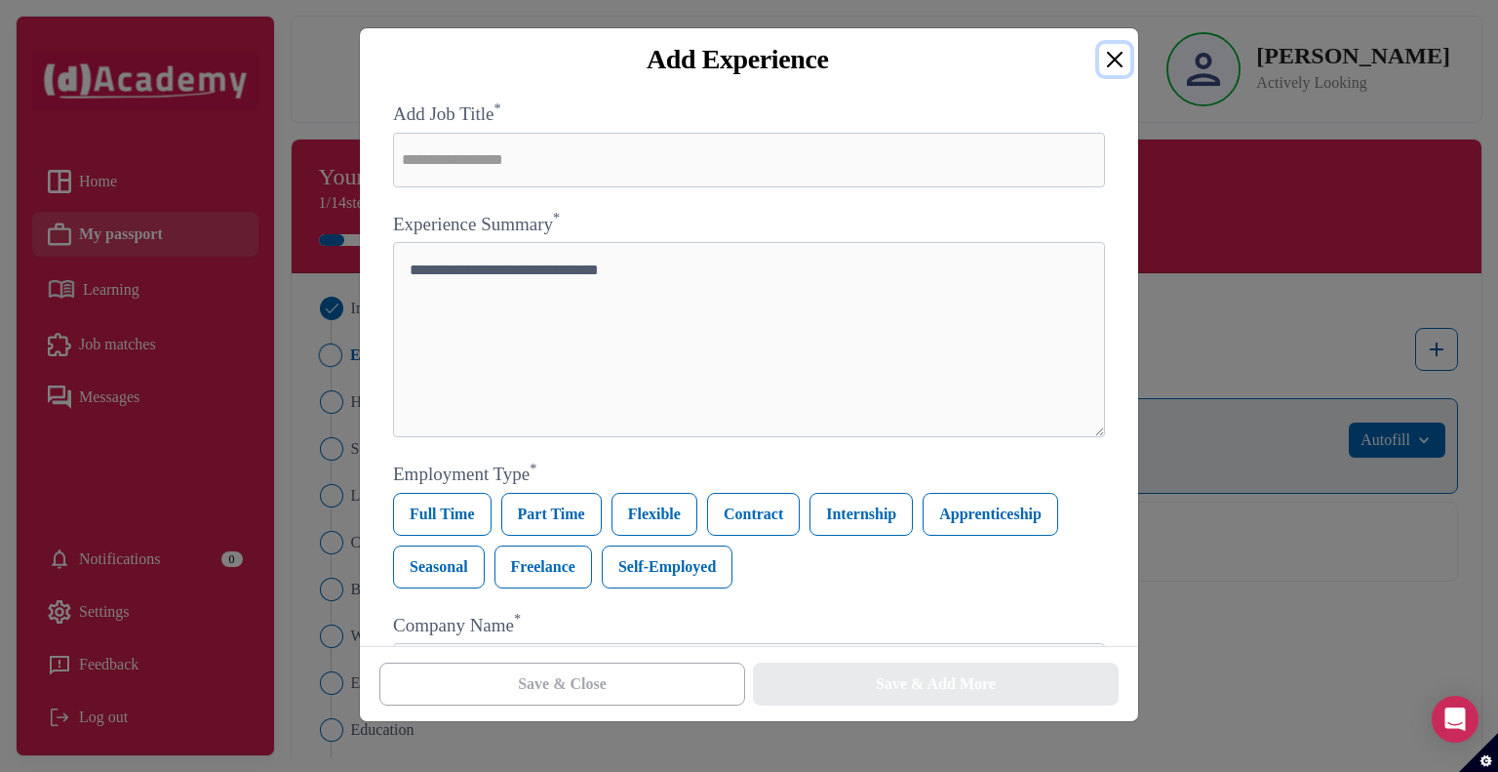
click at [1123, 58] on button "Close" at bounding box center [1114, 59] width 31 height 31
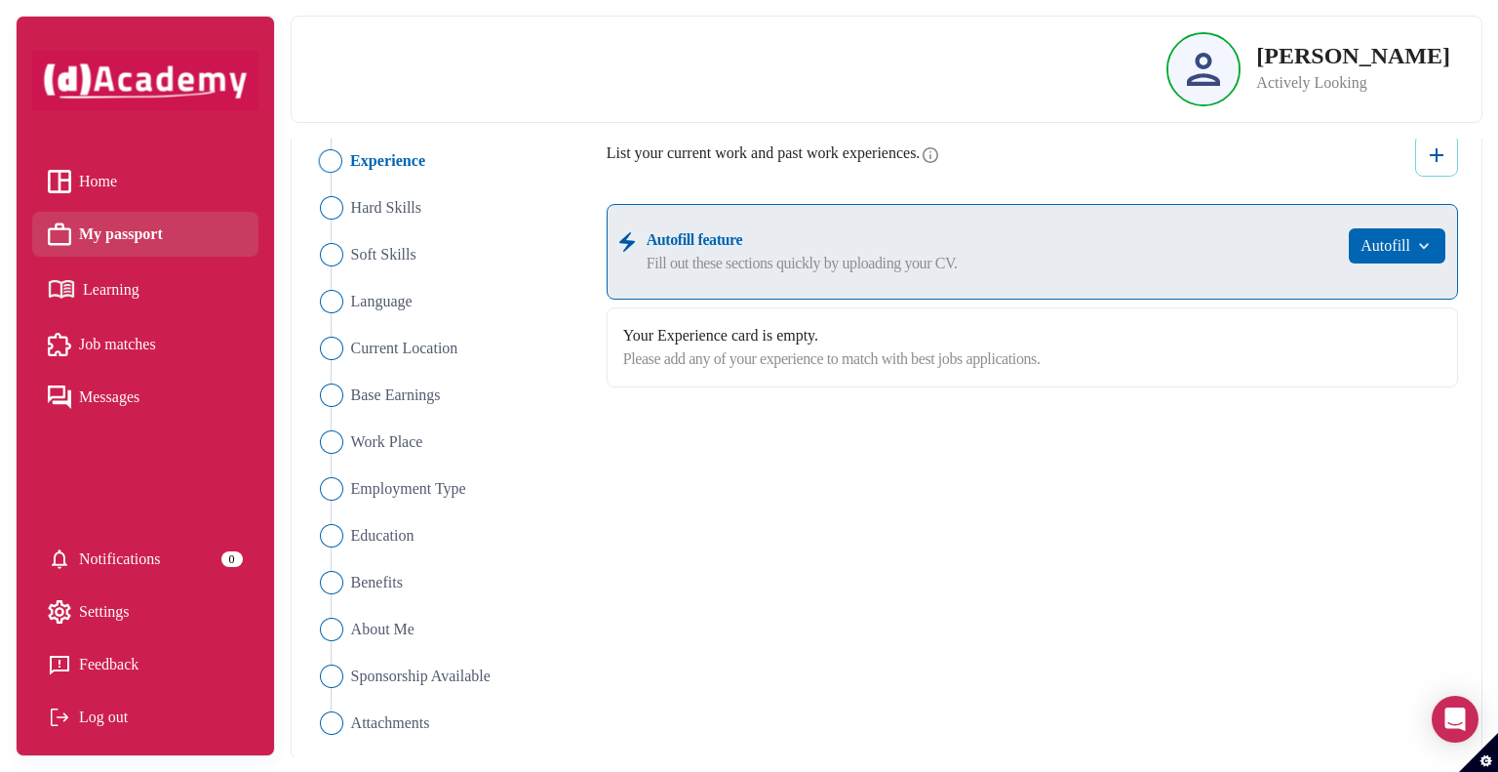
scroll to position [195, 0]
click at [492, 678] on span "Sponsorship Available" at bounding box center [420, 674] width 141 height 23
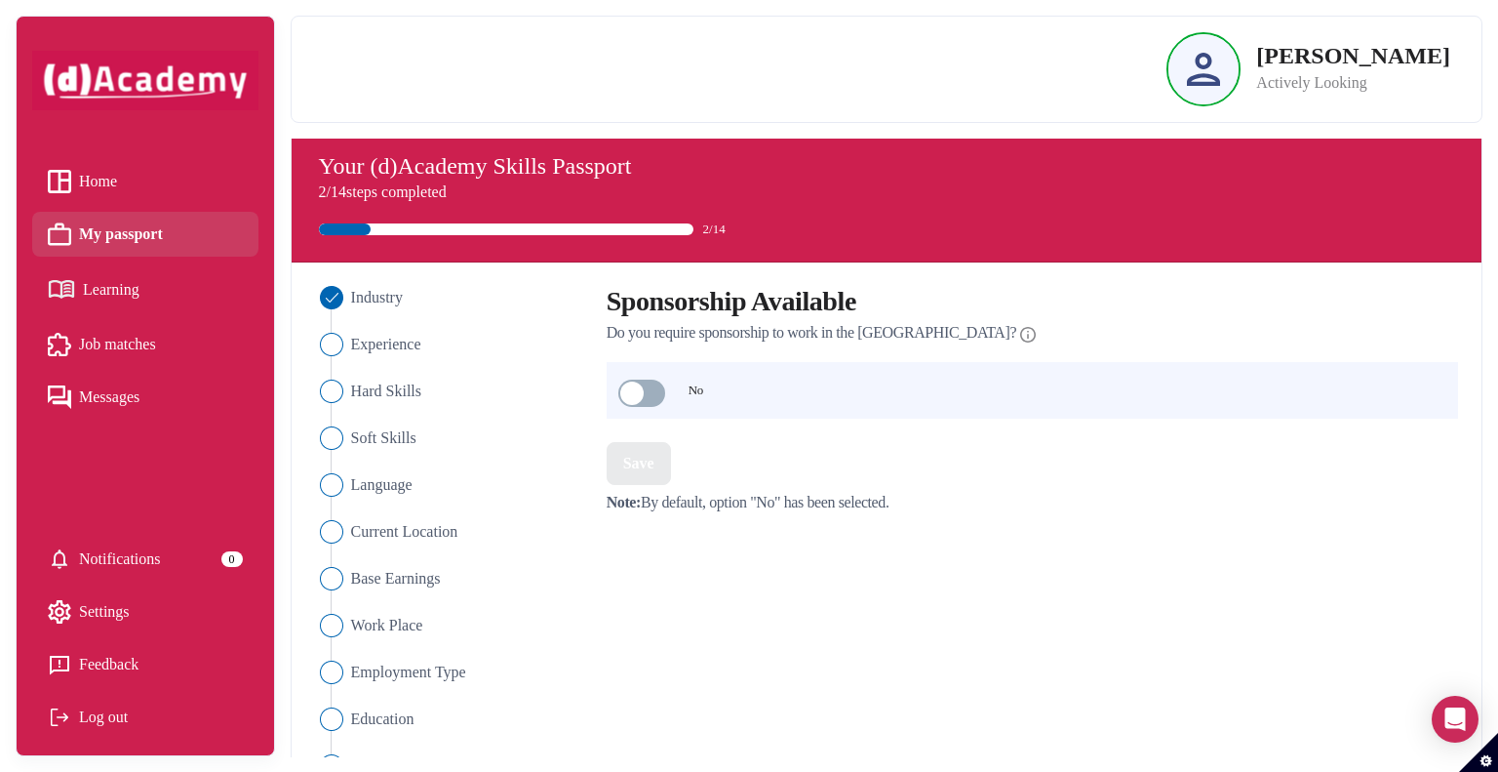
scroll to position [0, 0]
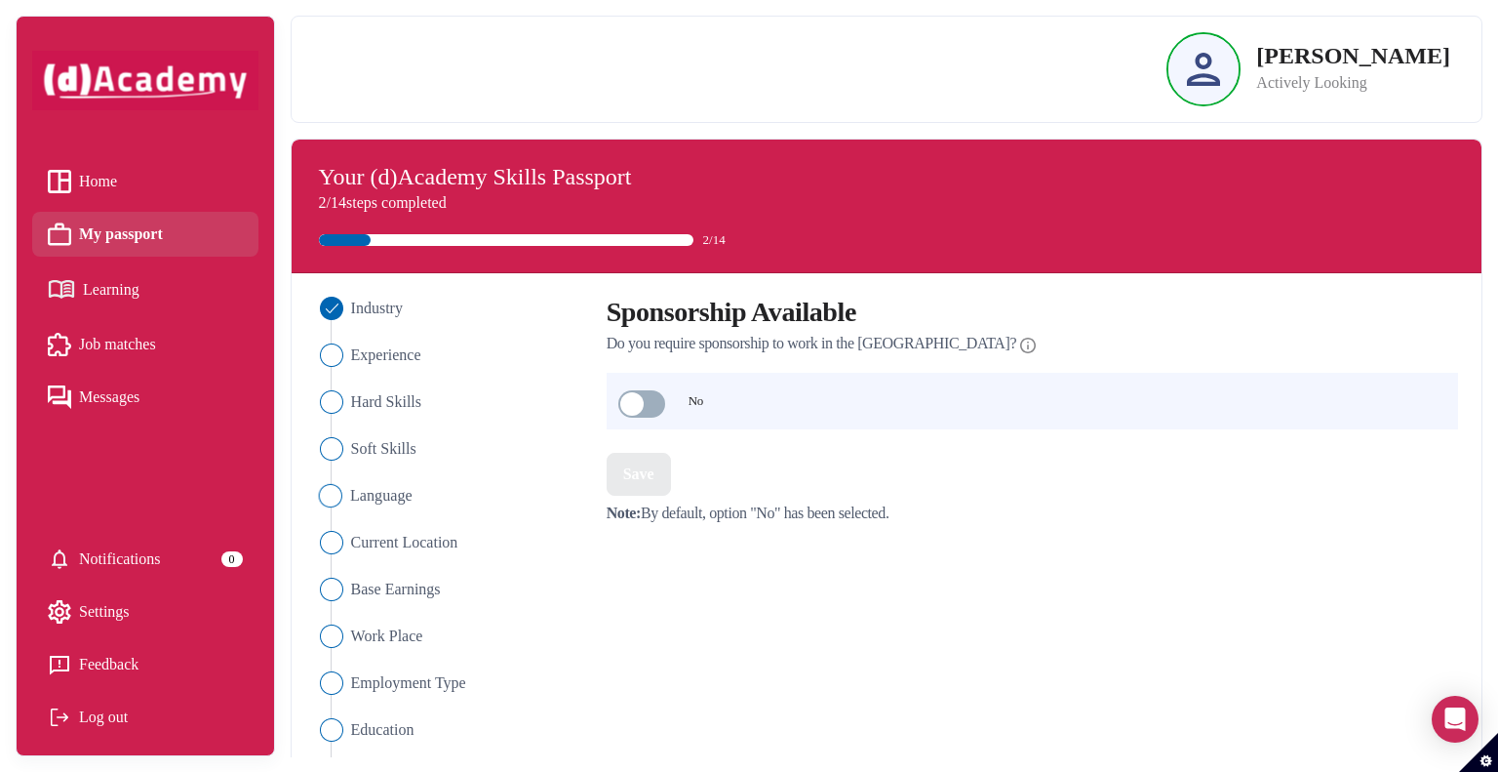
click at [371, 502] on span "Language" at bounding box center [381, 495] width 62 height 23
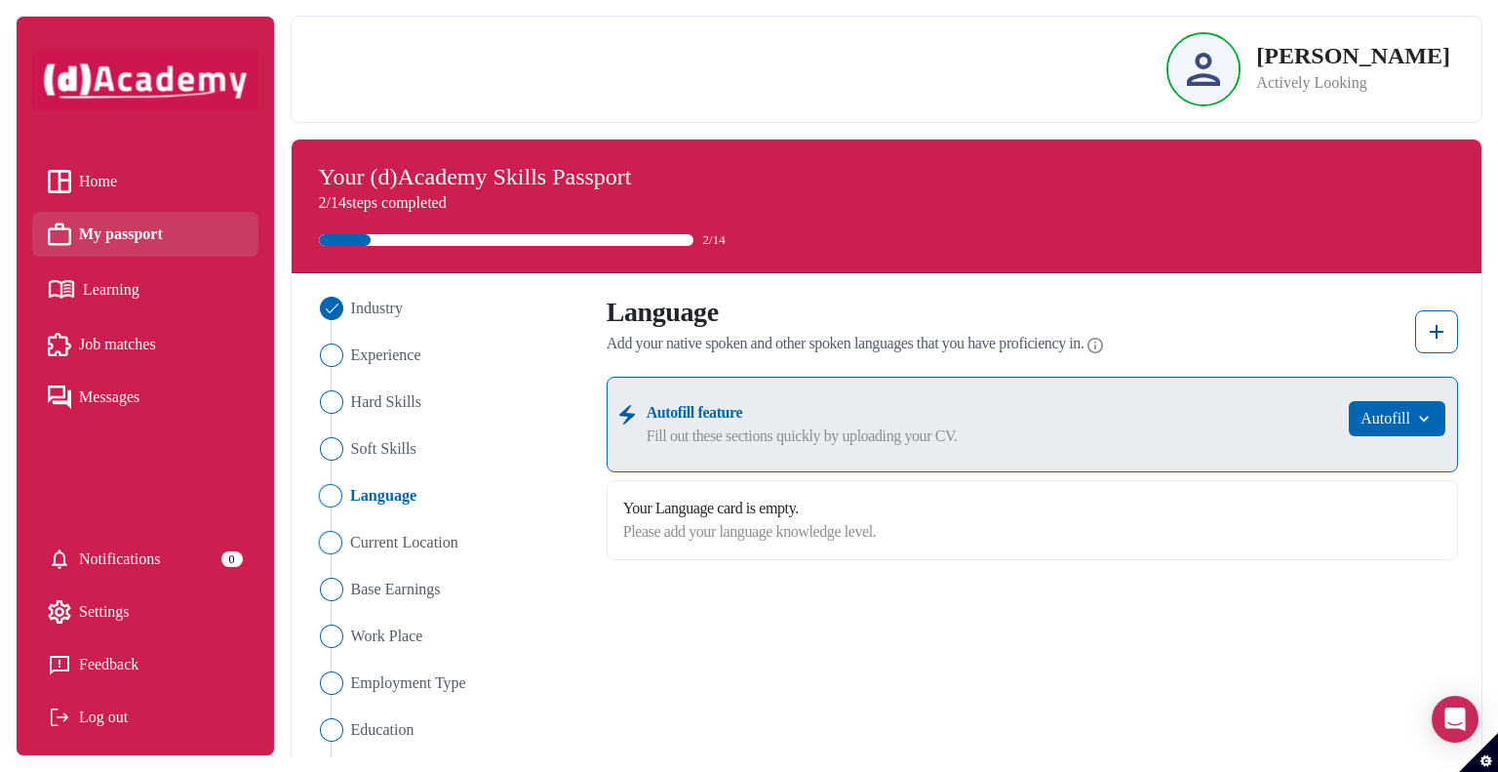
click at [378, 549] on span "Current Location" at bounding box center [404, 542] width 108 height 23
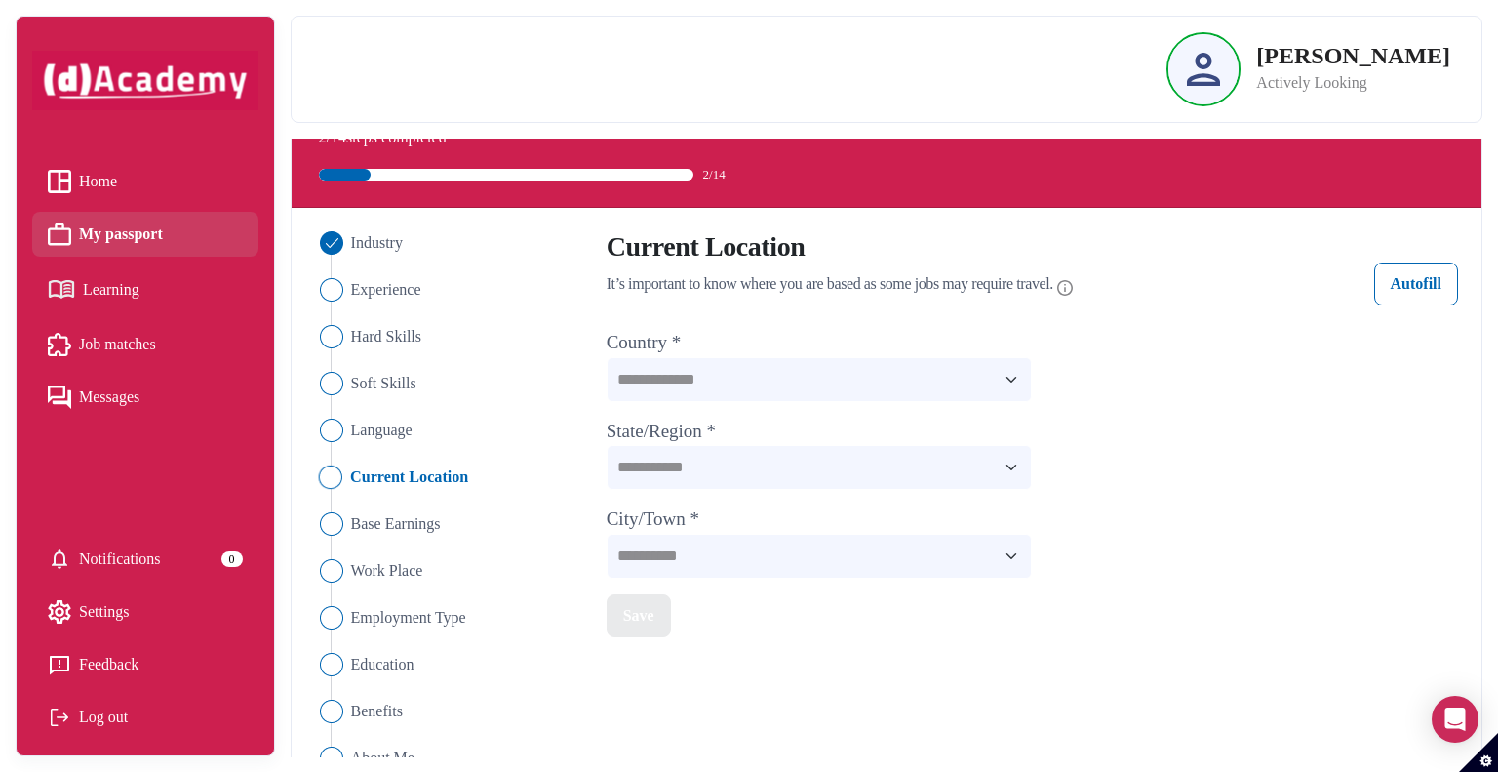
scroll to position [195, 0]
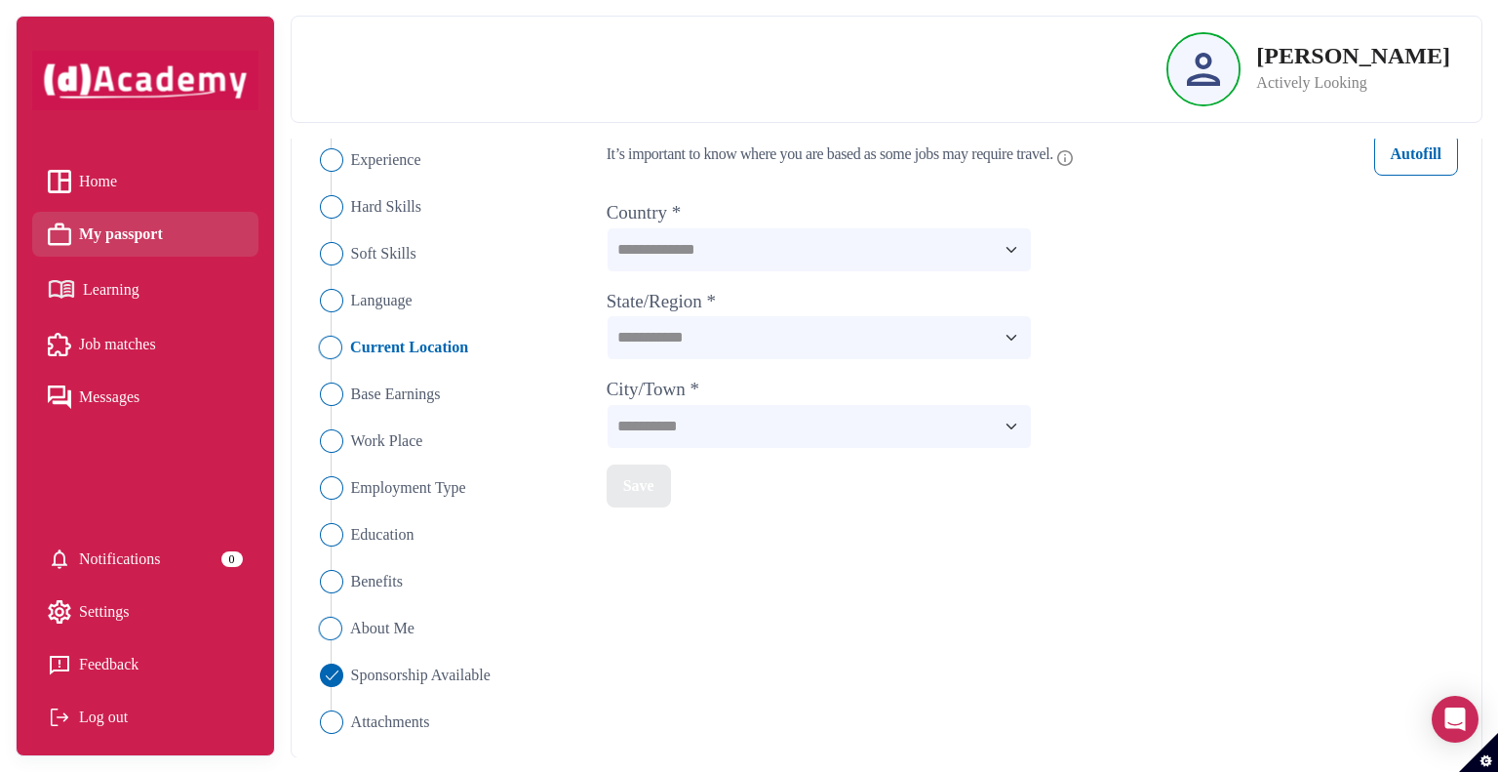
click at [391, 624] on span "About Me" at bounding box center [382, 627] width 64 height 23
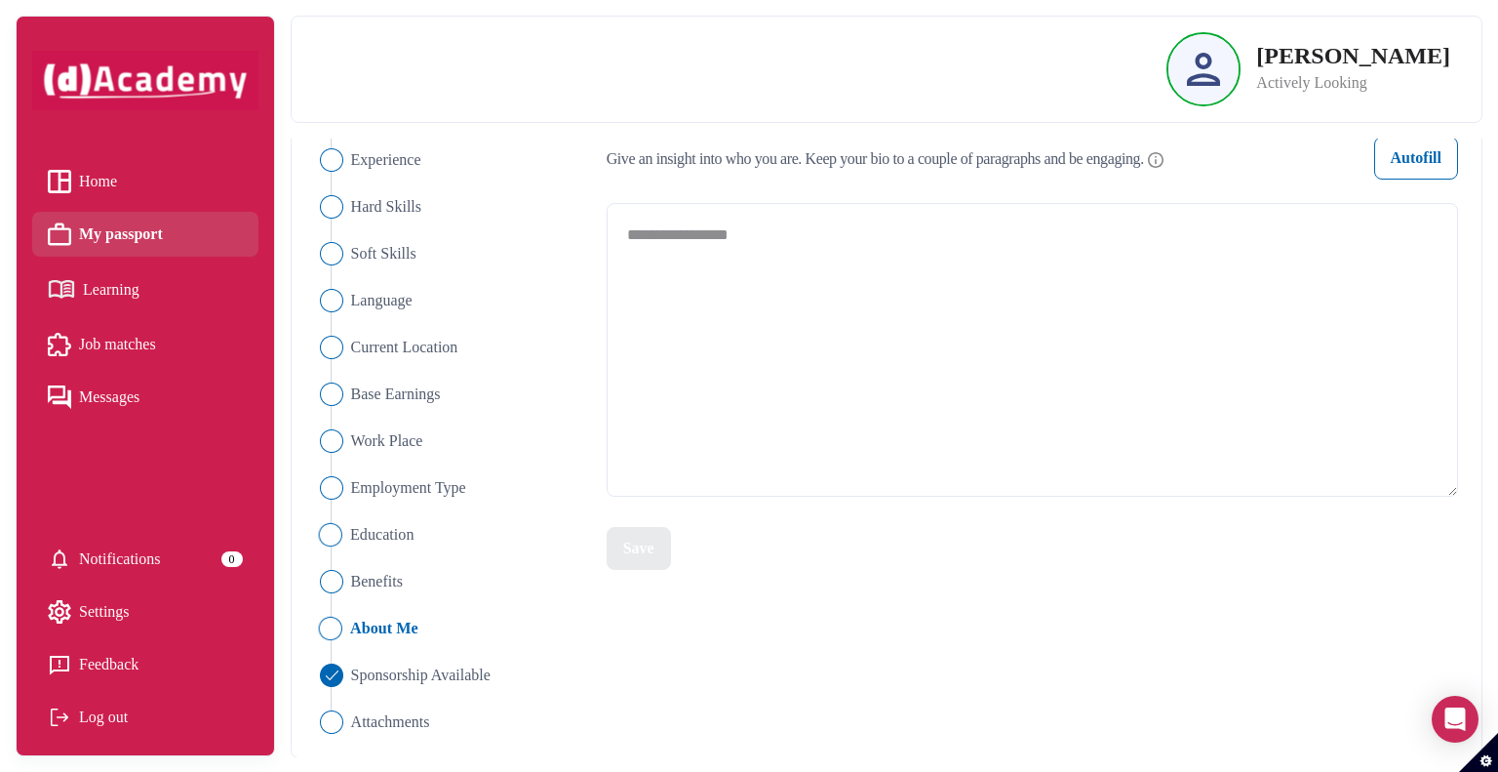
click at [383, 541] on span "Education" at bounding box center [382, 534] width 64 height 23
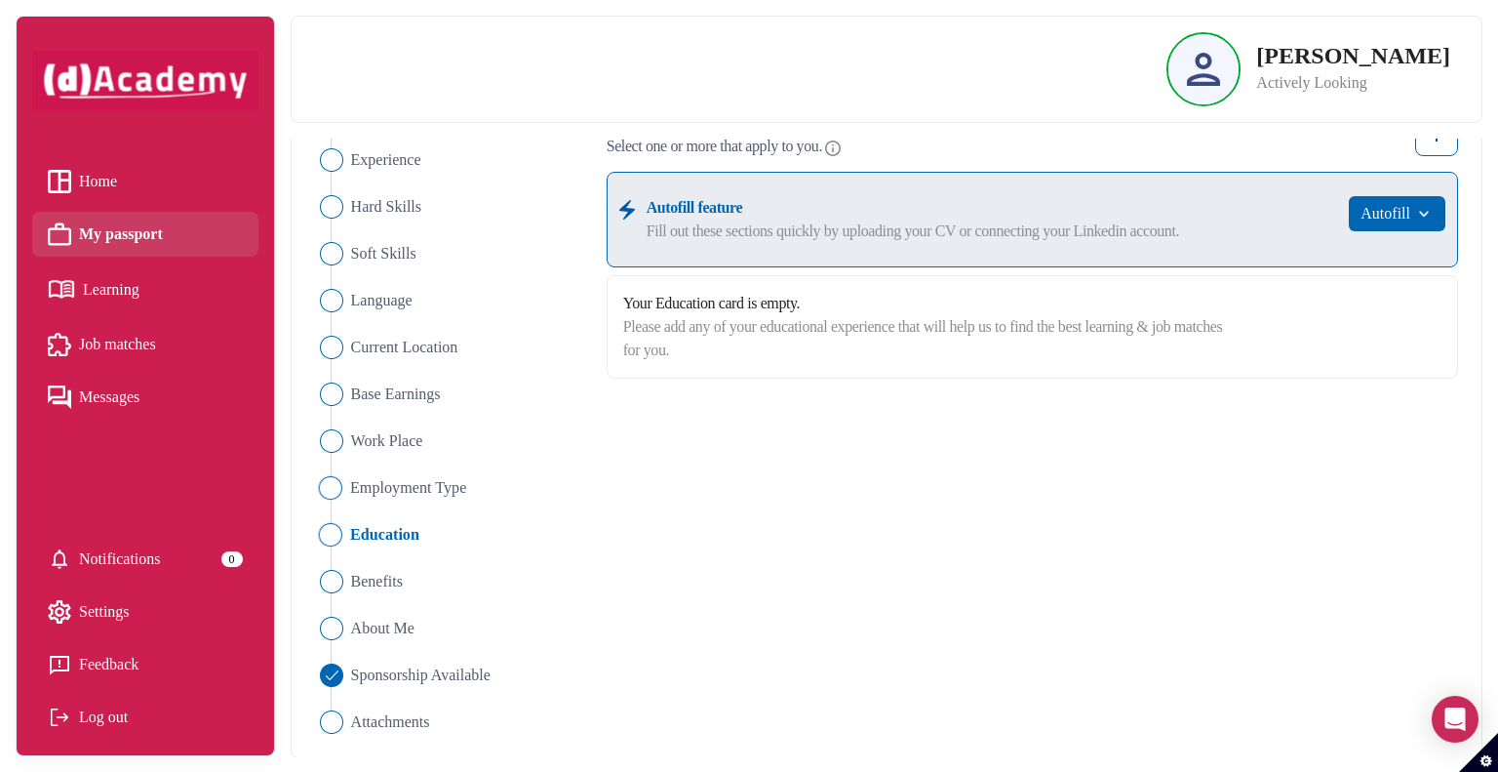
click at [394, 496] on span "Employment Type" at bounding box center [408, 487] width 116 height 23
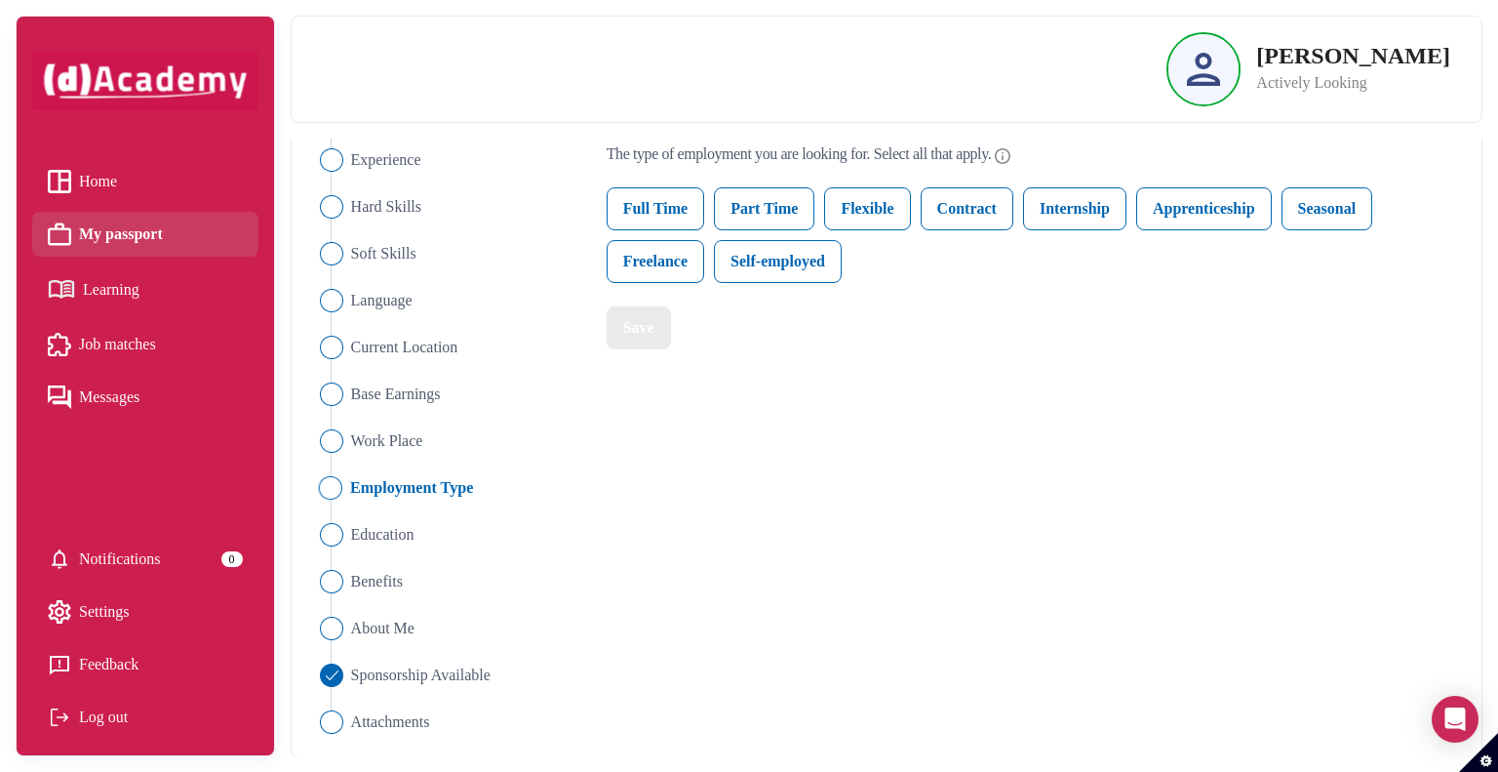
click at [105, 272] on div "Learning" at bounding box center [94, 289] width 92 height 34
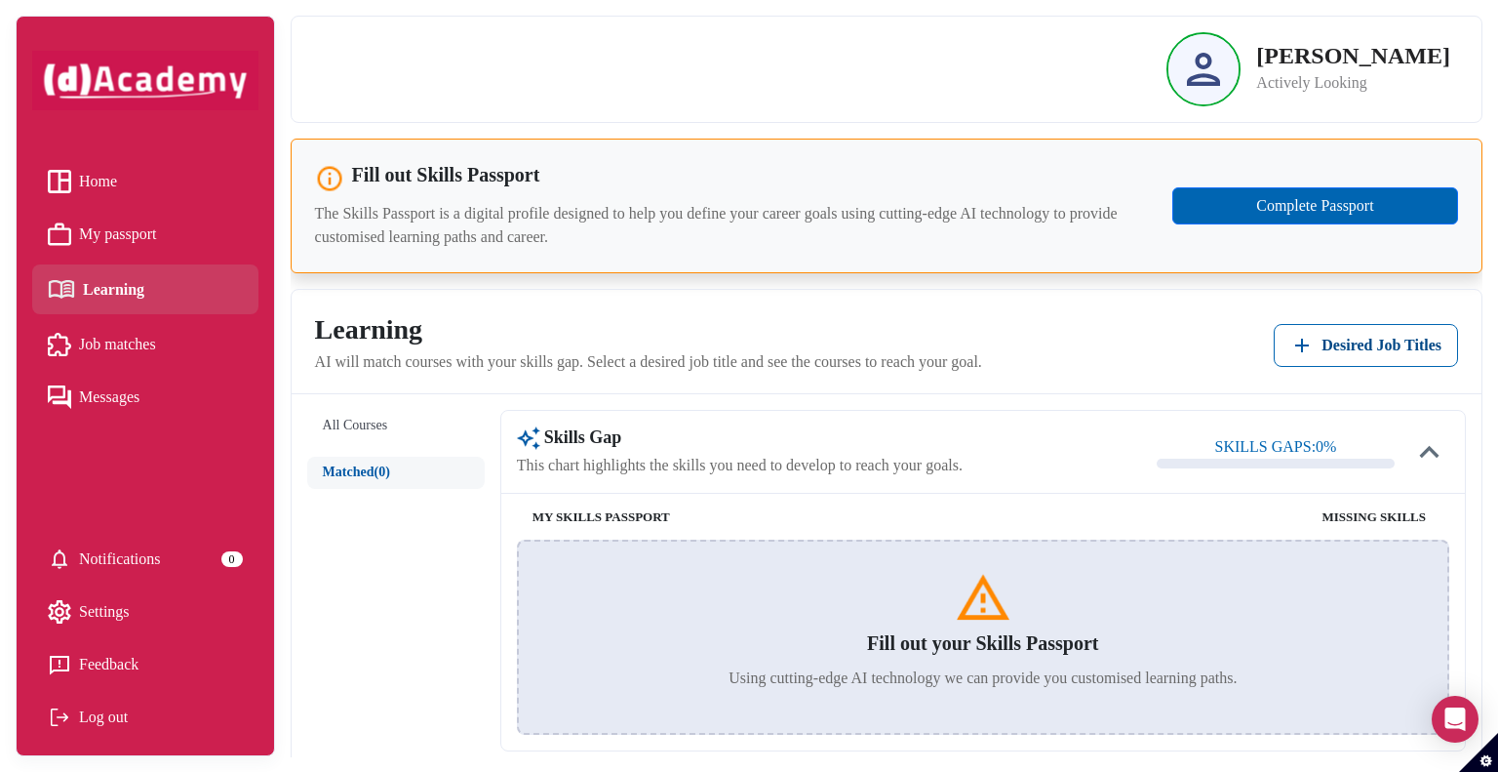
click at [365, 419] on button "All Courses" at bounding box center [396, 426] width 178 height 32
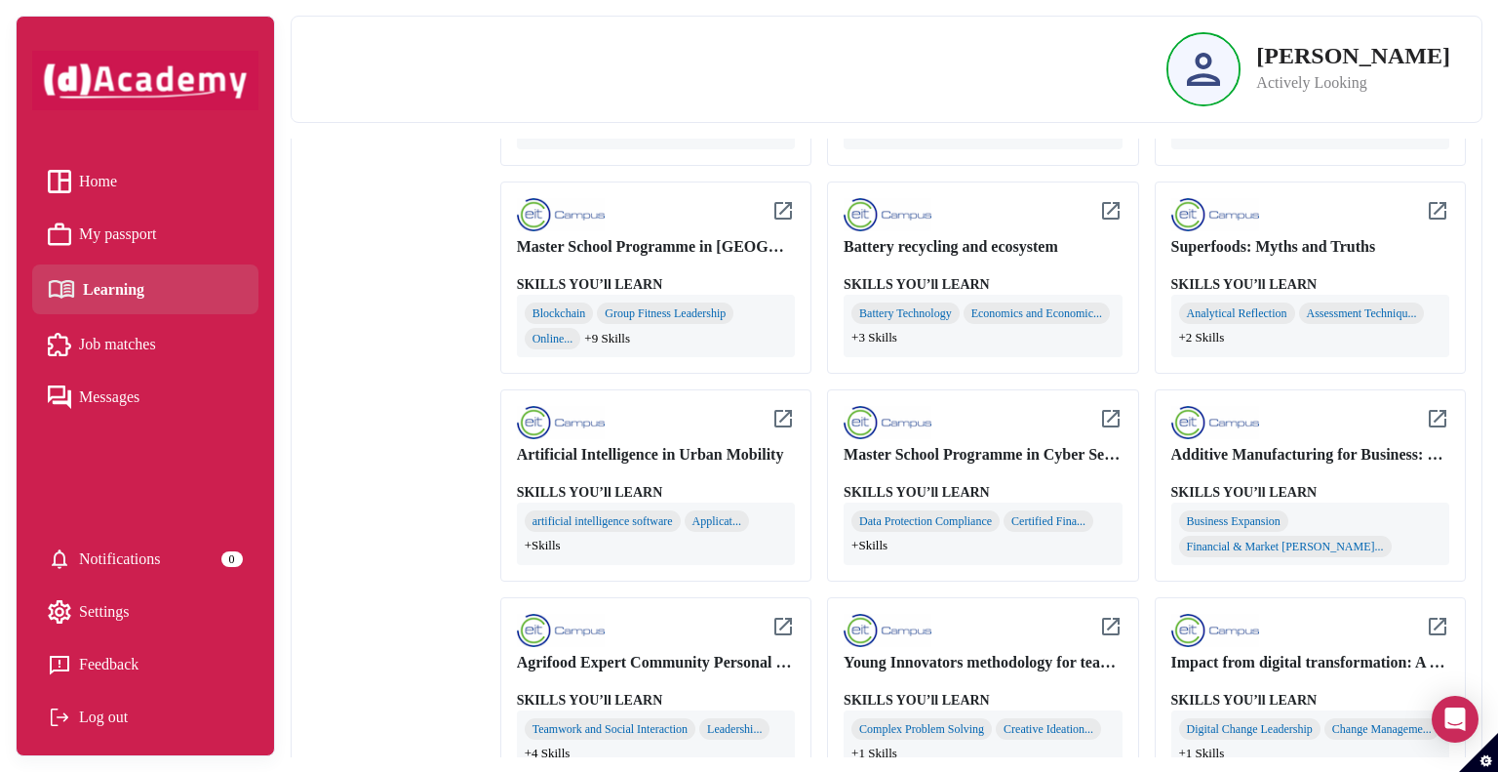
scroll to position [1366, 0]
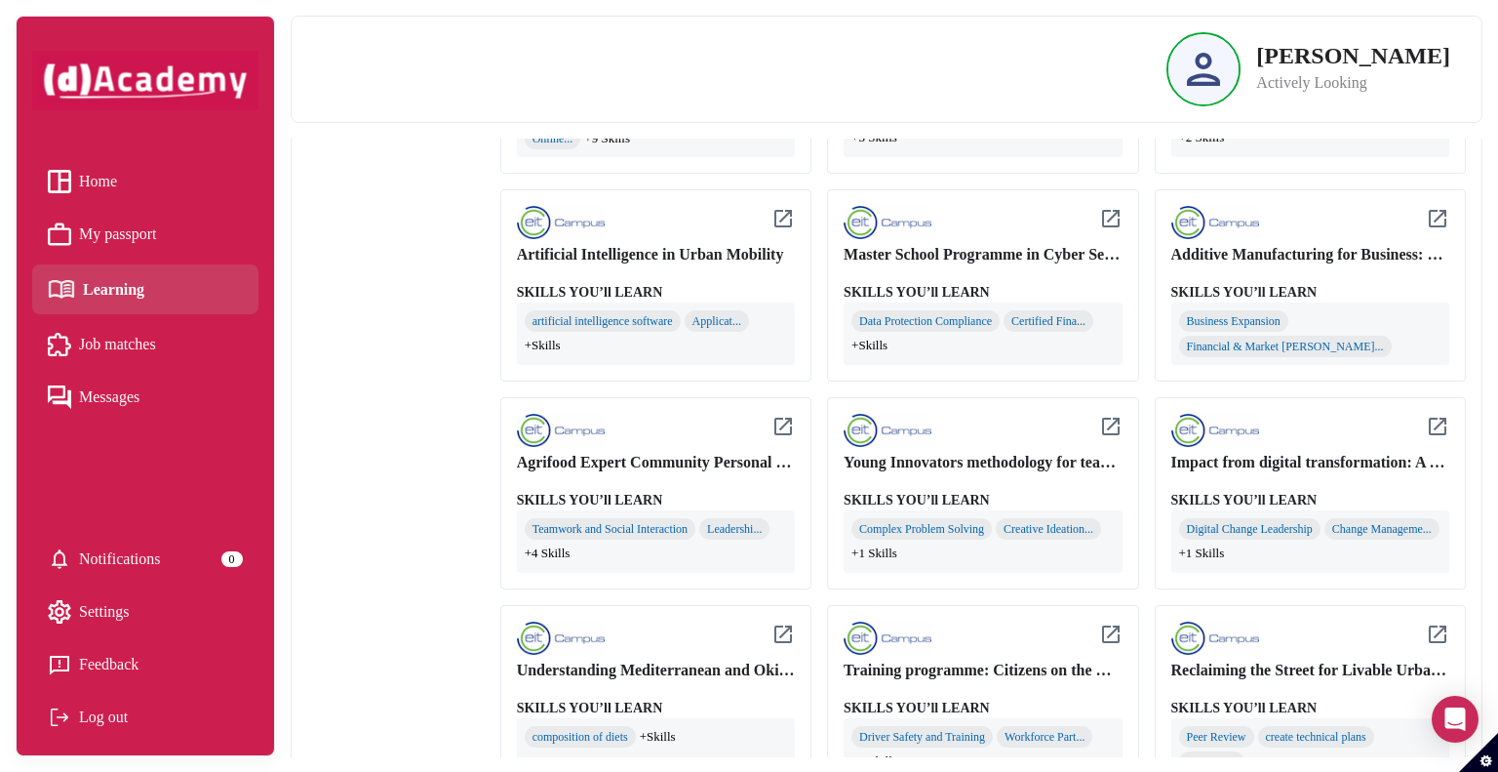
click at [1271, 456] on div "Impact from digital transformation: A Nano course" at bounding box center [1310, 462] width 278 height 23
click at [1255, 459] on div "Impact from digital transformation: A Nano course" at bounding box center [1310, 462] width 278 height 23
click at [1439, 420] on img at bounding box center [1437, 426] width 23 height 23
